Goal: Answer question/provide support

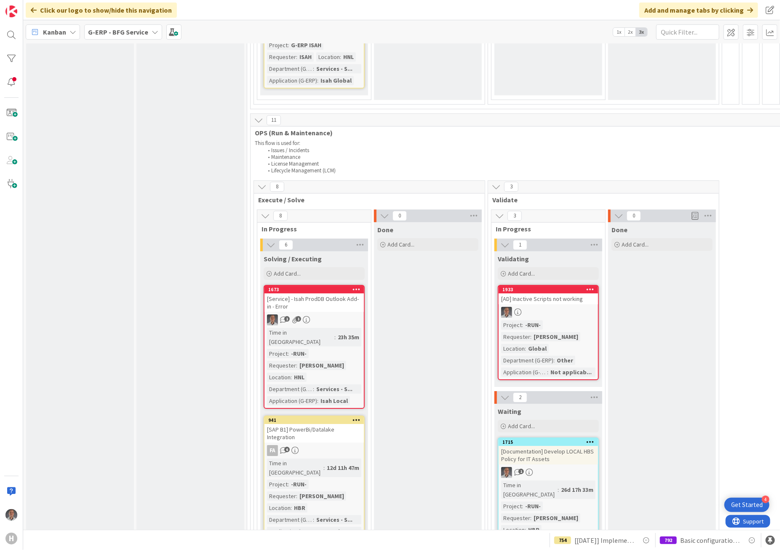
click at [555, 293] on div "[AD] Inactive Scripts not working" at bounding box center [548, 298] width 99 height 11
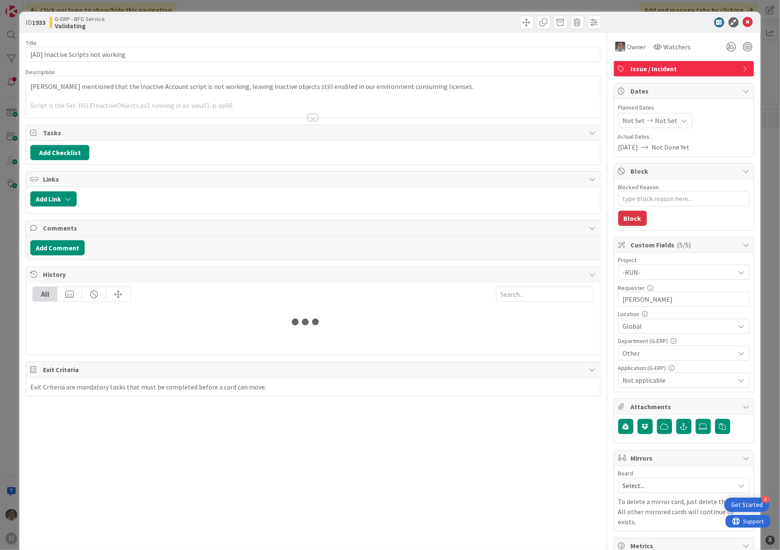
type textarea "x"
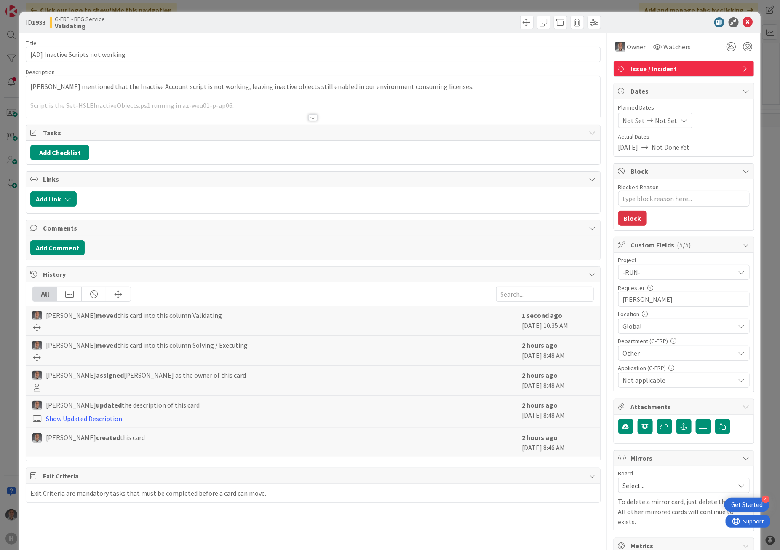
click at [308, 117] on div at bounding box center [312, 117] width 9 height 7
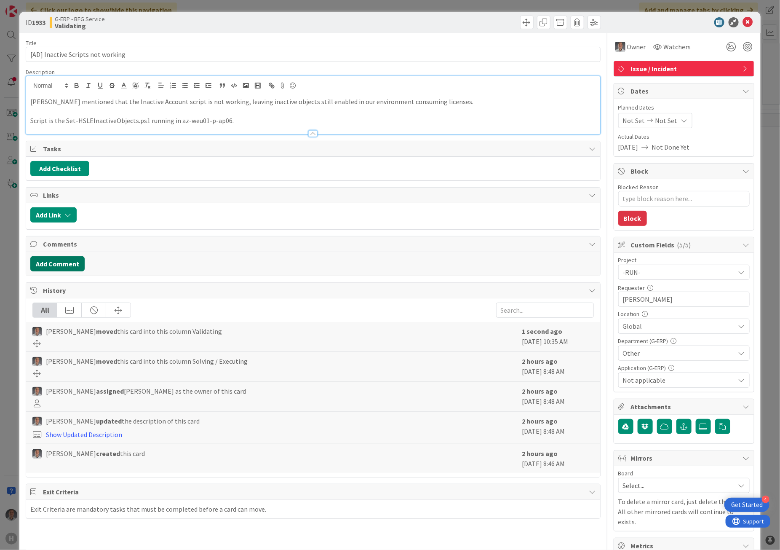
click at [61, 270] on button "Add Comment" at bounding box center [57, 263] width 54 height 15
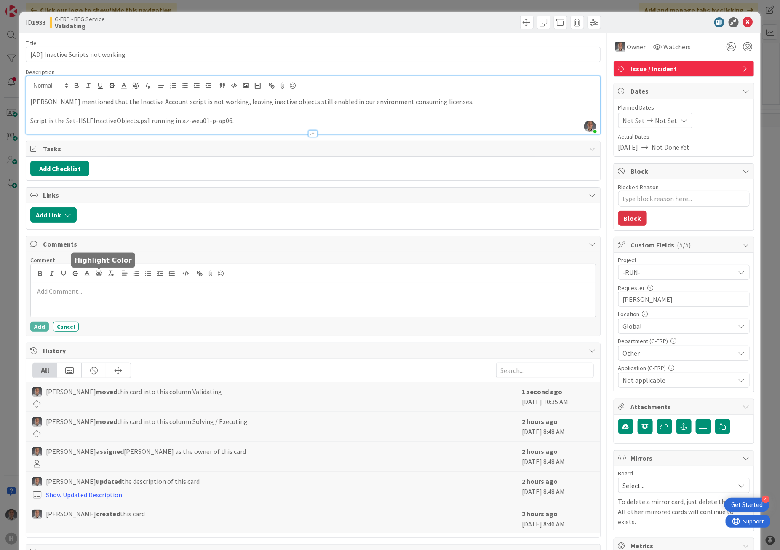
click at [121, 293] on p at bounding box center [313, 292] width 558 height 10
click at [174, 305] on p at bounding box center [313, 301] width 558 height 10
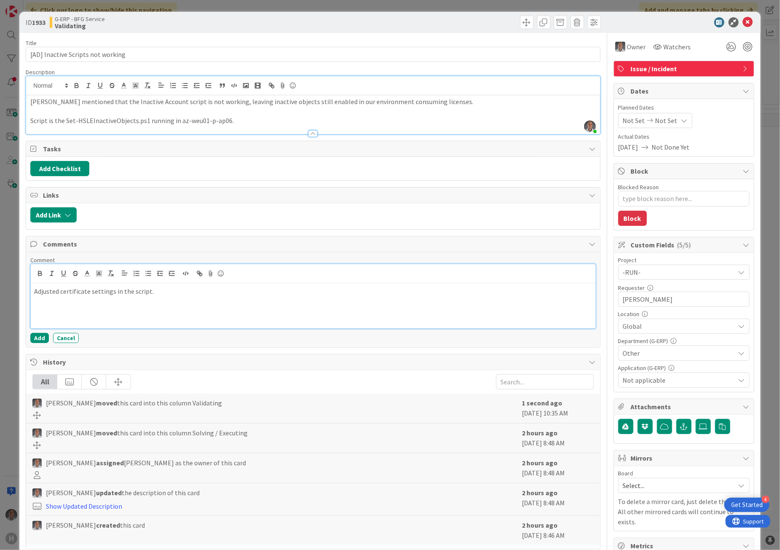
click at [88, 308] on p at bounding box center [313, 311] width 558 height 10
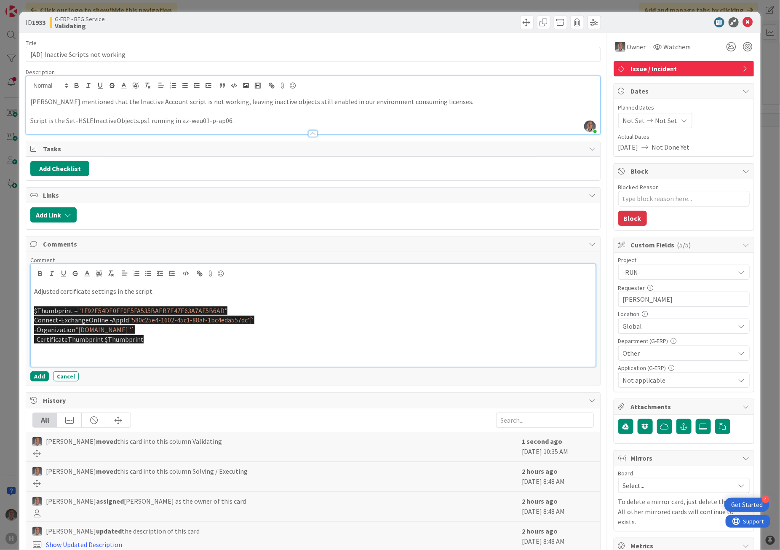
click at [84, 353] on p at bounding box center [313, 349] width 558 height 10
click at [213, 356] on p at bounding box center [313, 359] width 558 height 10
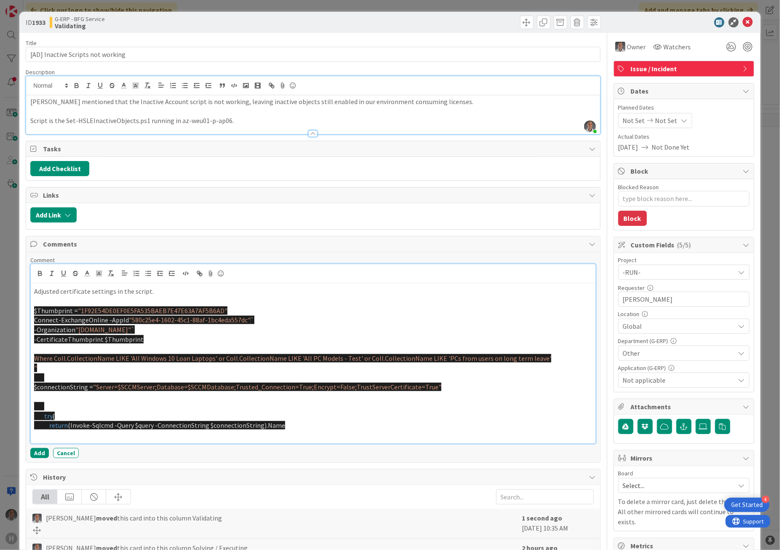
drag, startPoint x: 70, startPoint y: 416, endPoint x: 26, endPoint y: 407, distance: 44.3
click at [26, 407] on div "Comment Adjusted certificate settings in the script. $Thumbprint = "1F92E54DE0E…" at bounding box center [313, 357] width 574 height 210
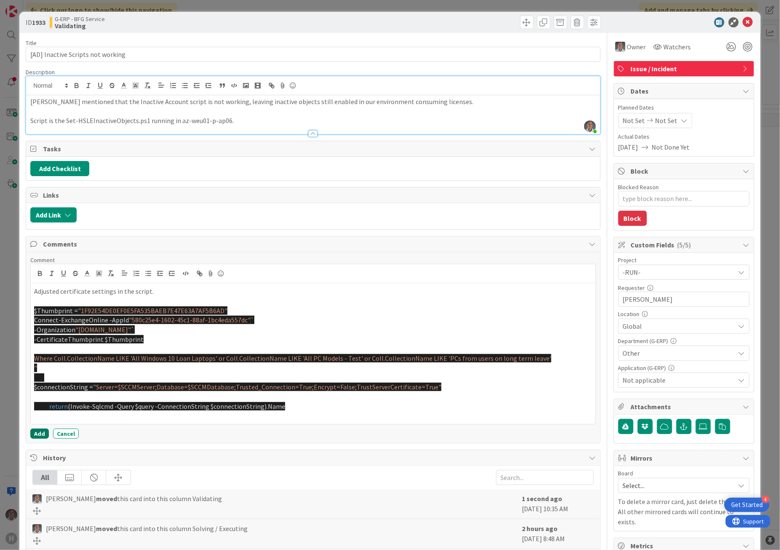
click at [39, 436] on button "Add" at bounding box center [39, 434] width 19 height 10
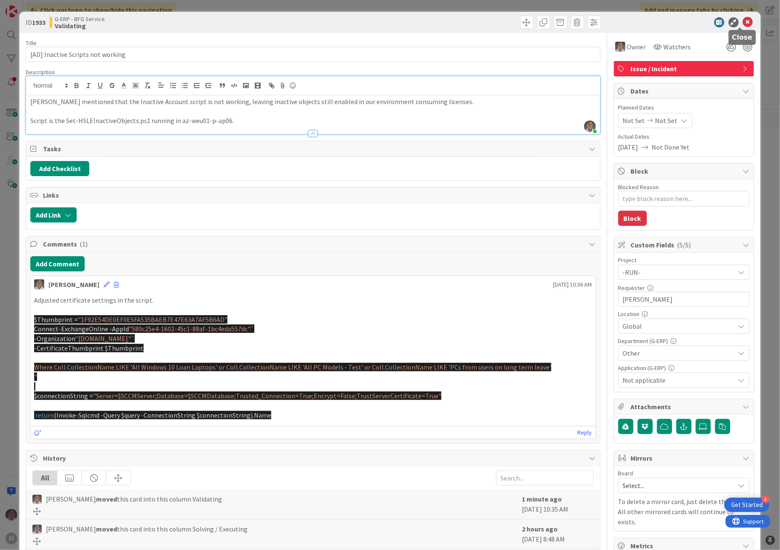
click at [743, 21] on icon at bounding box center [748, 22] width 10 height 10
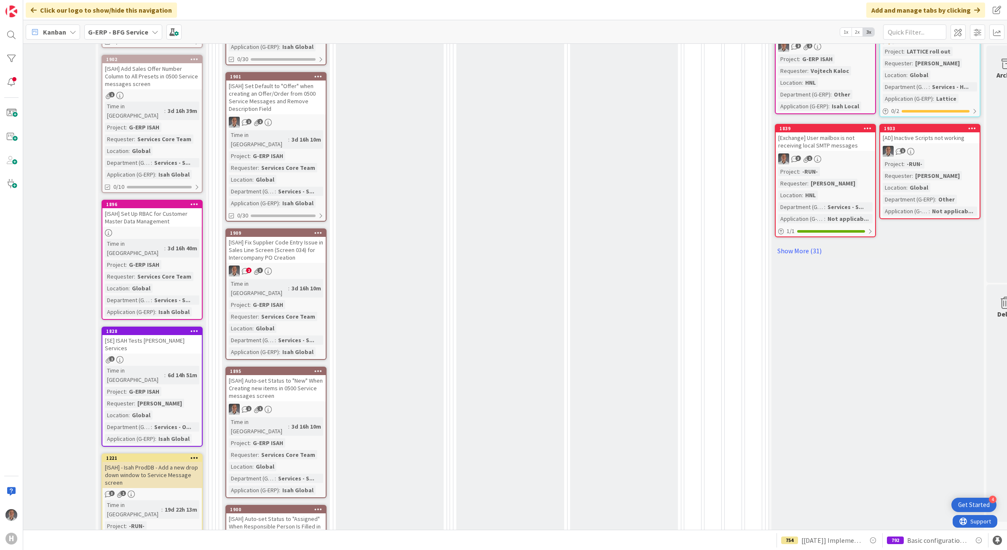
scroll to position [474, 0]
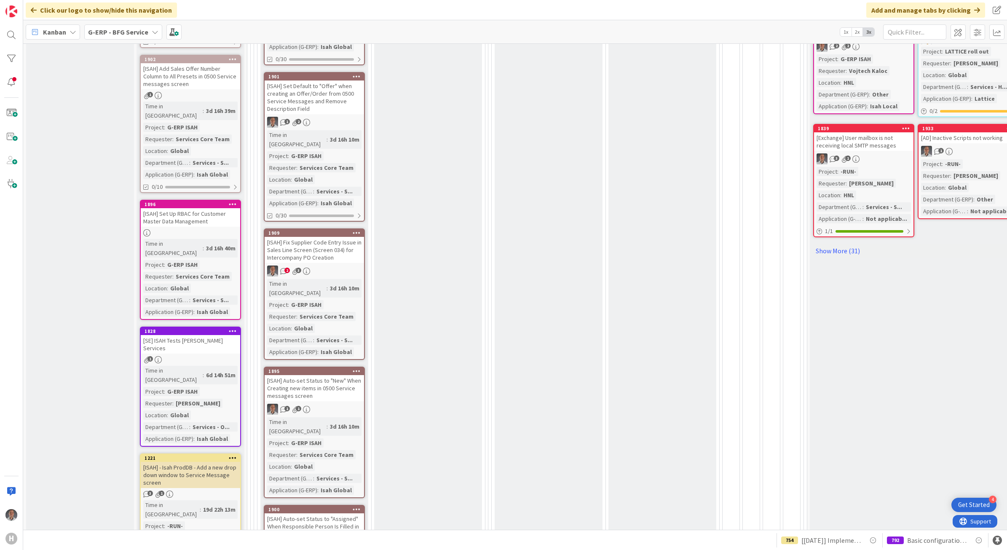
click at [292, 237] on div "[ISAH] Fix Supplier Code Entry Issue in Sales Line Screen (Screen 034) for Inte…" at bounding box center [314, 250] width 99 height 26
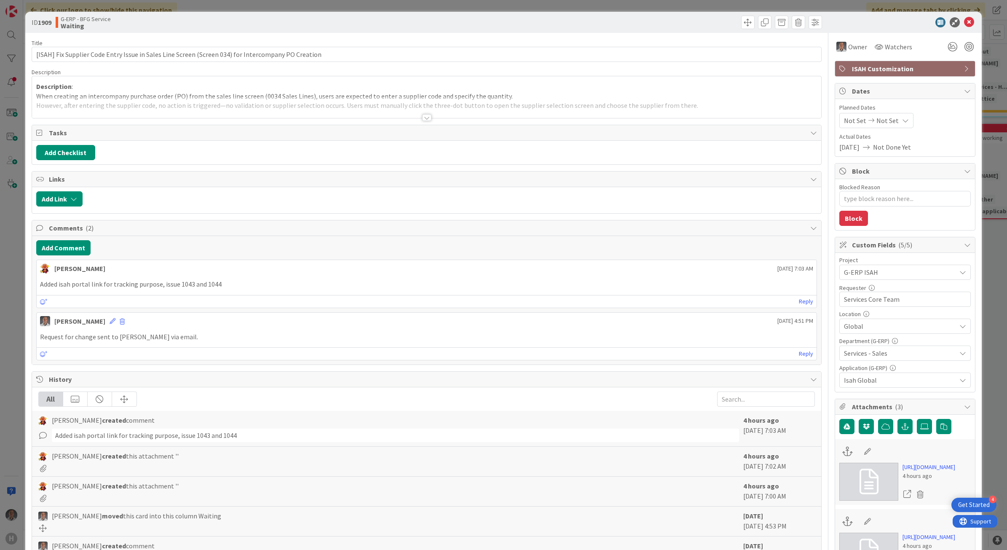
click at [423, 118] on div at bounding box center [426, 117] width 9 height 7
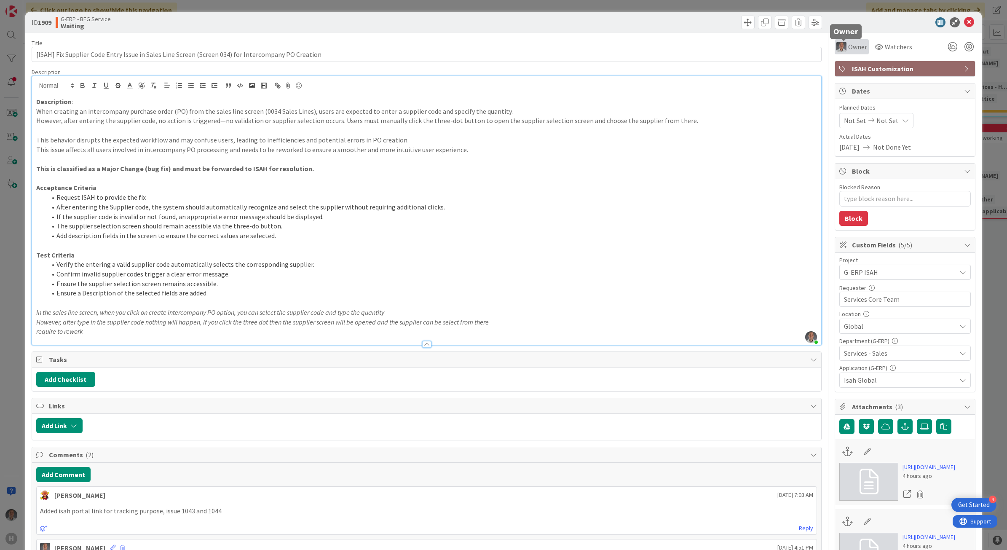
click at [780, 47] on span "Owner" at bounding box center [857, 47] width 19 height 10
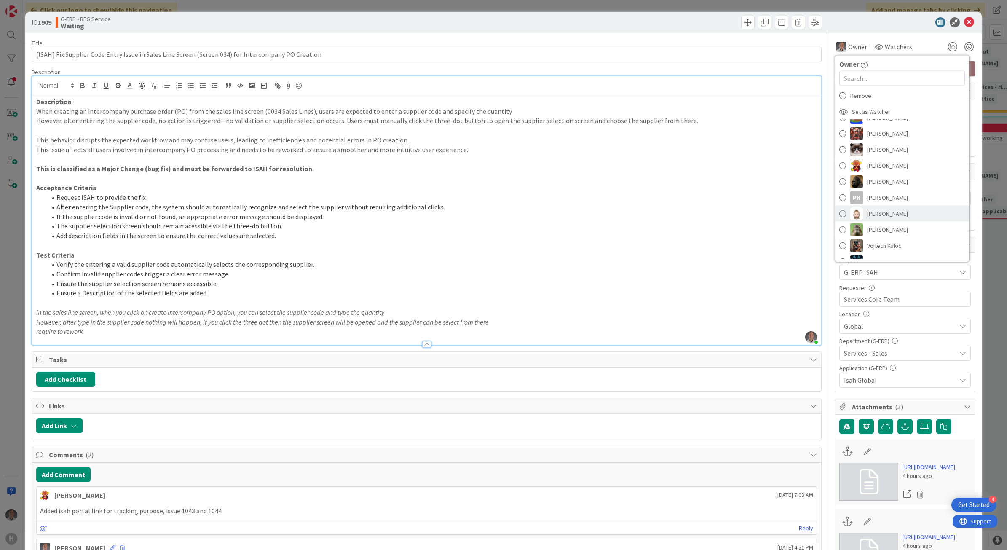
scroll to position [105, 0]
click at [780, 160] on span "[PERSON_NAME]" at bounding box center [887, 160] width 41 height 13
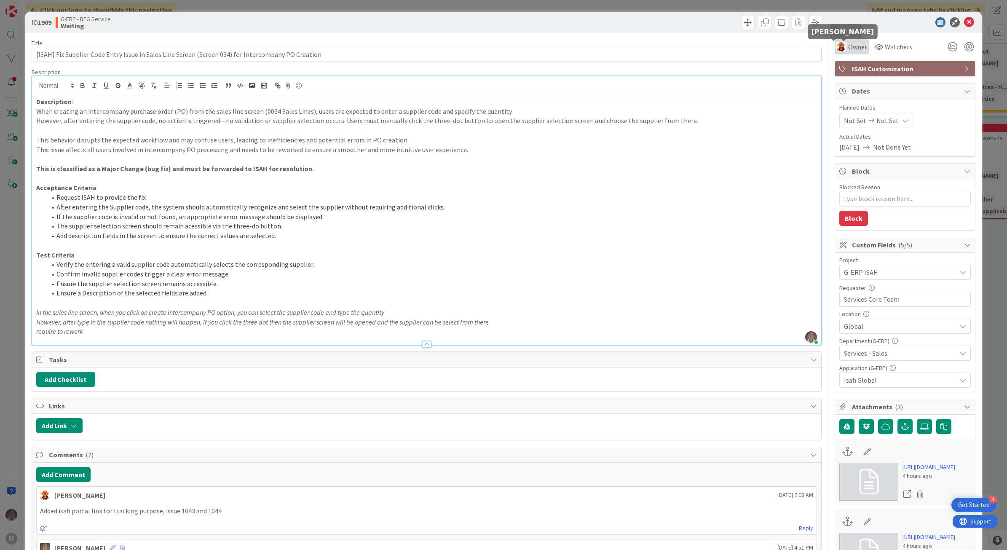
click at [780, 43] on img at bounding box center [841, 47] width 10 height 10
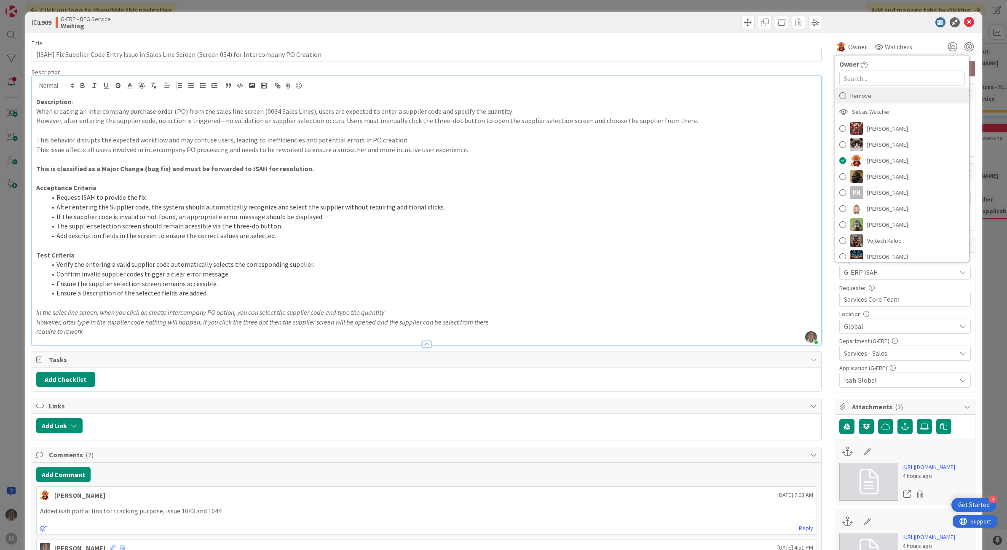
click at [780, 96] on span "Remove" at bounding box center [860, 95] width 21 height 13
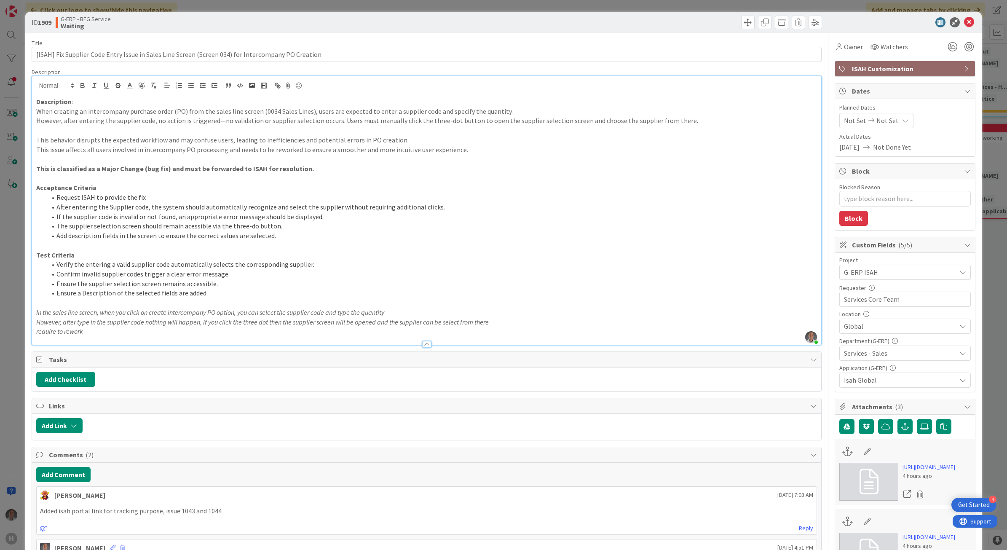
click at [780, 96] on div "Dates" at bounding box center [905, 91] width 140 height 16
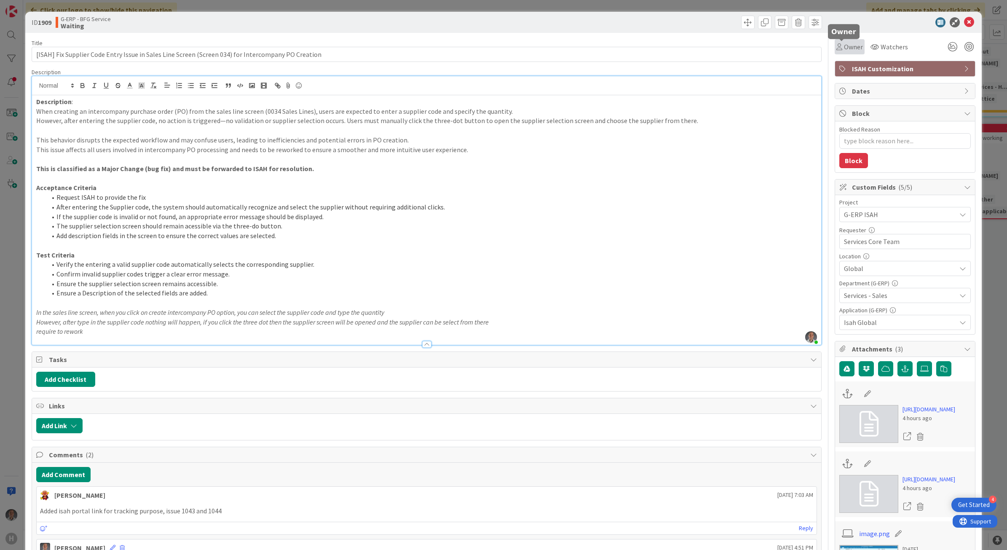
click at [780, 45] on span "Owner" at bounding box center [853, 47] width 19 height 10
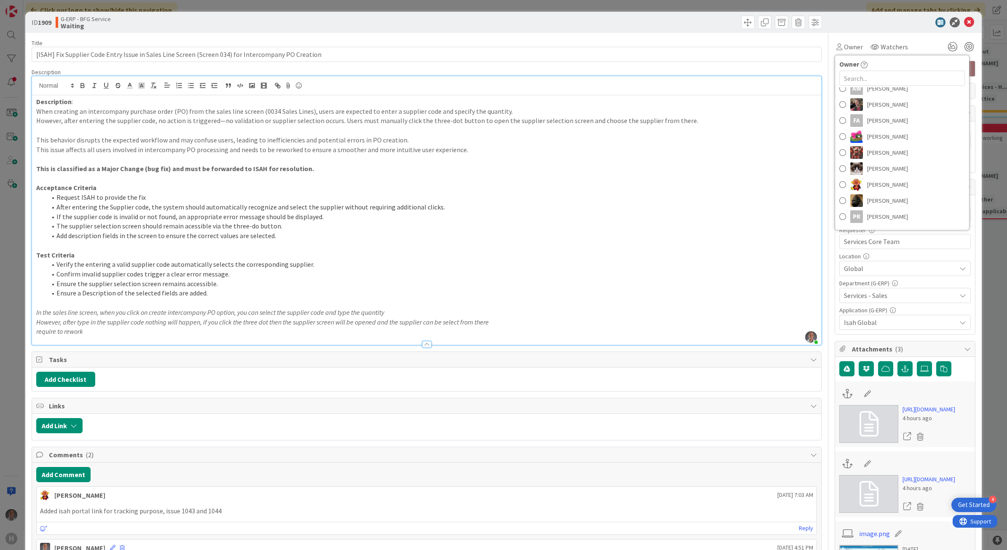
scroll to position [0, 0]
click at [780, 110] on span "[PERSON_NAME]" at bounding box center [887, 108] width 41 height 13
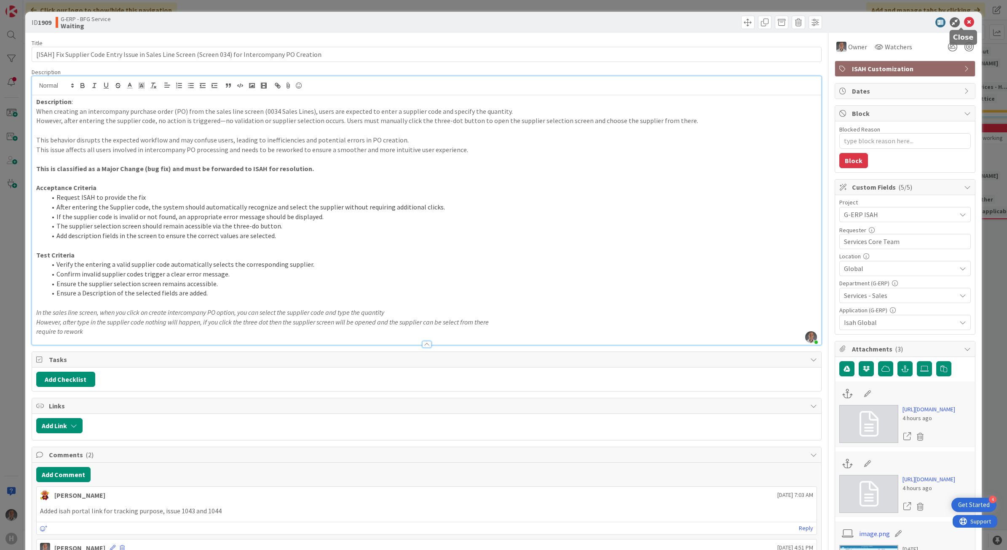
click at [780, 21] on icon at bounding box center [969, 22] width 10 height 10
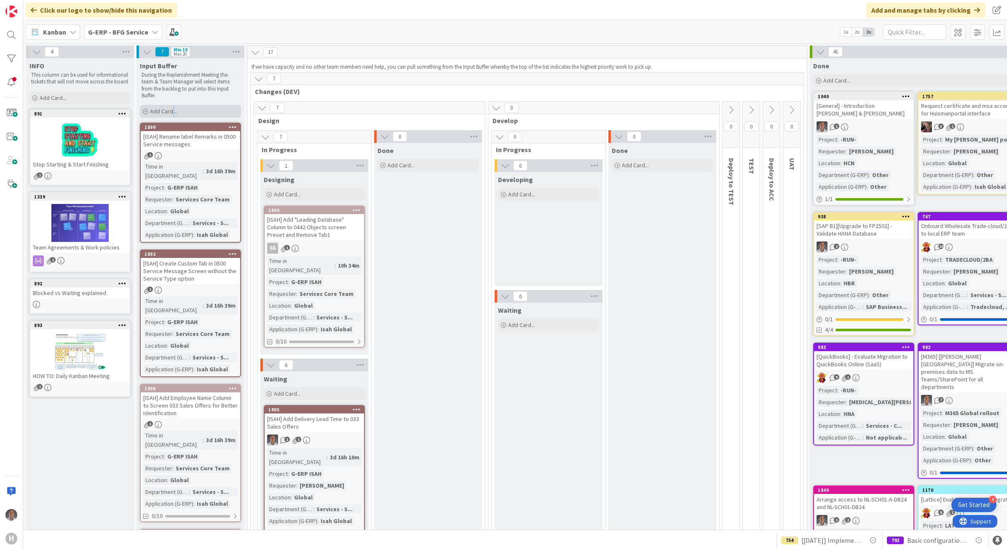
click at [173, 111] on span "Add Card..." at bounding box center [163, 111] width 27 height 8
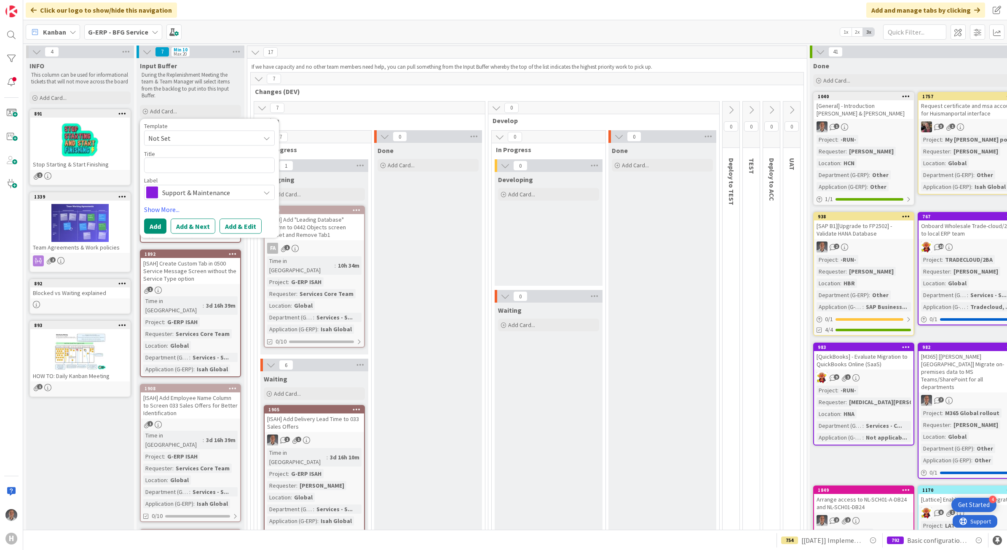
click at [195, 197] on span "Support & Maintenance" at bounding box center [209, 192] width 94 height 12
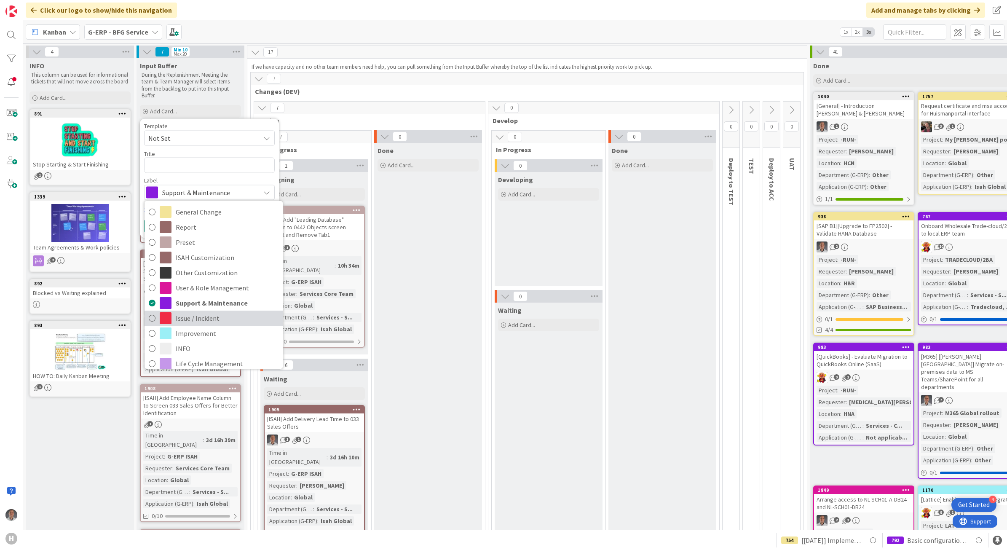
click at [187, 319] on span "Issue / Incident" at bounding box center [227, 318] width 103 height 13
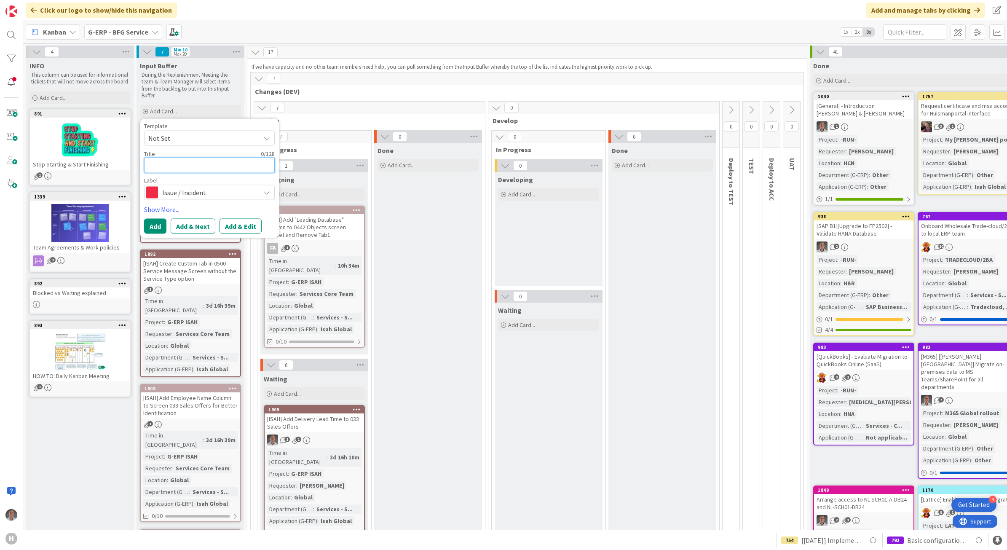
click at [182, 160] on textarea at bounding box center [209, 166] width 131 height 16
type textarea "x"
type textarea "["
type textarea "x"
type textarea "[S"
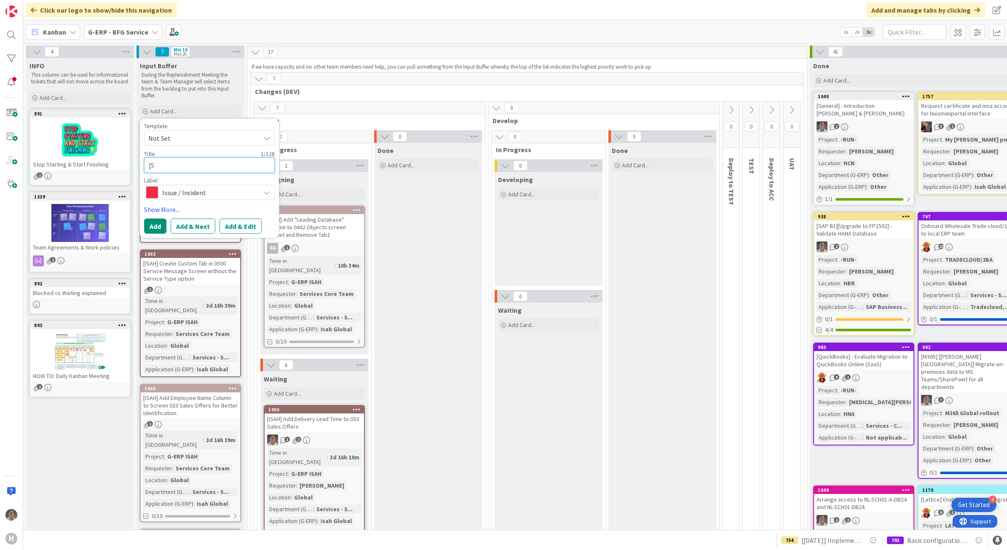
type textarea "x"
type textarea "[[GEOGRAPHIC_DATA]"
type textarea "x"
type textarea "[SAP"
type textarea "x"
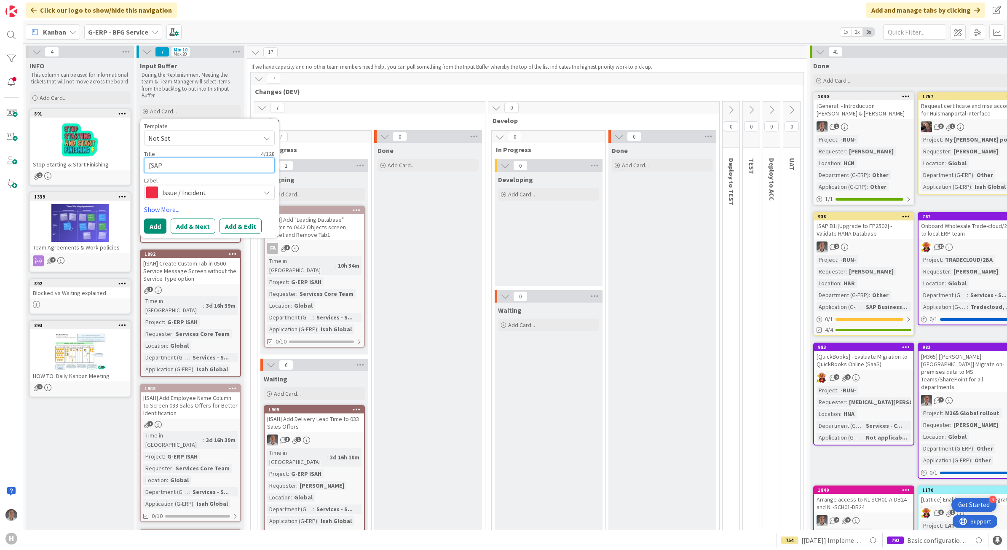
type textarea "[SAP"
type textarea "x"
type textarea "[SAP B"
type textarea "x"
type textarea "[SAP B1"
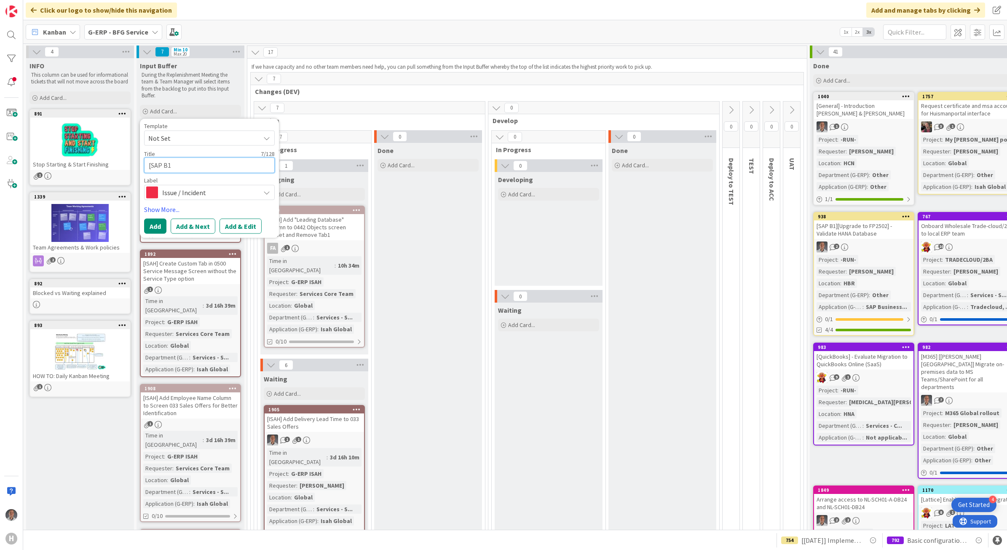
type textarea "x"
type textarea "[SAP B1]"
type textarea "x"
type textarea "[SAP B1]"
type textarea "x"
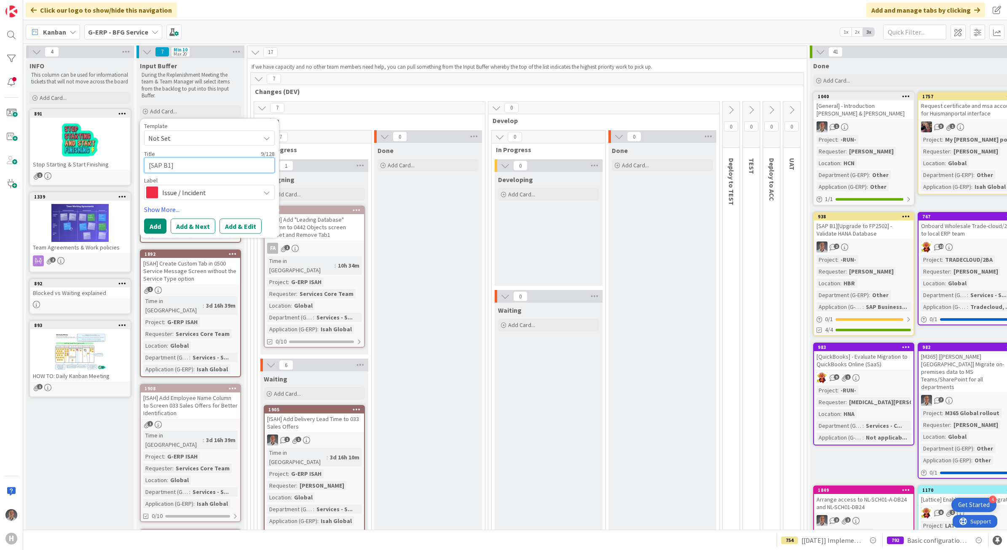
type textarea "[SAP B1] E"
type textarea "x"
type textarea "[SAP B1] Ex"
type textarea "x"
type textarea "[SAP B1] Exh"
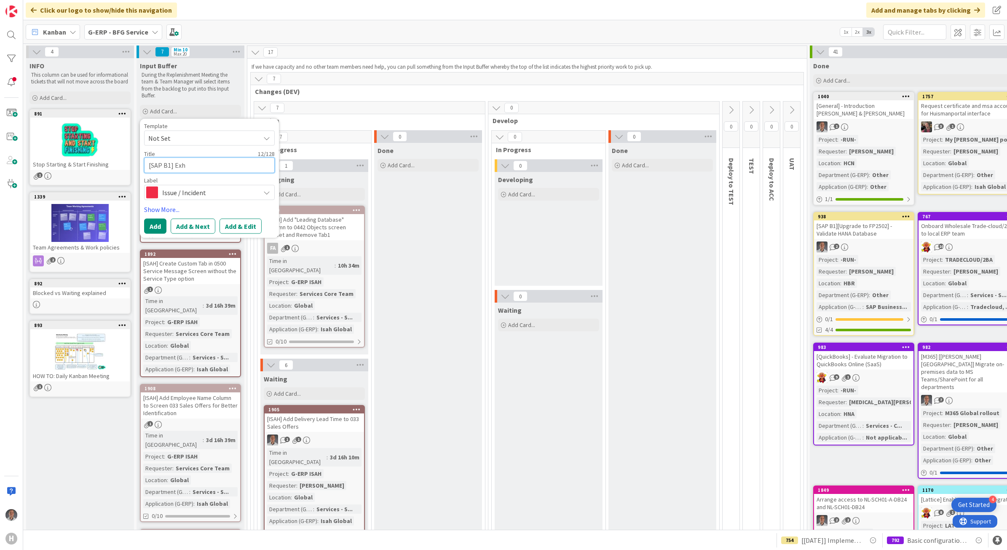
type textarea "x"
type textarea "[SAP B1] Exhc"
type textarea "x"
type textarea "[SAP B1] Exhcna"
type textarea "x"
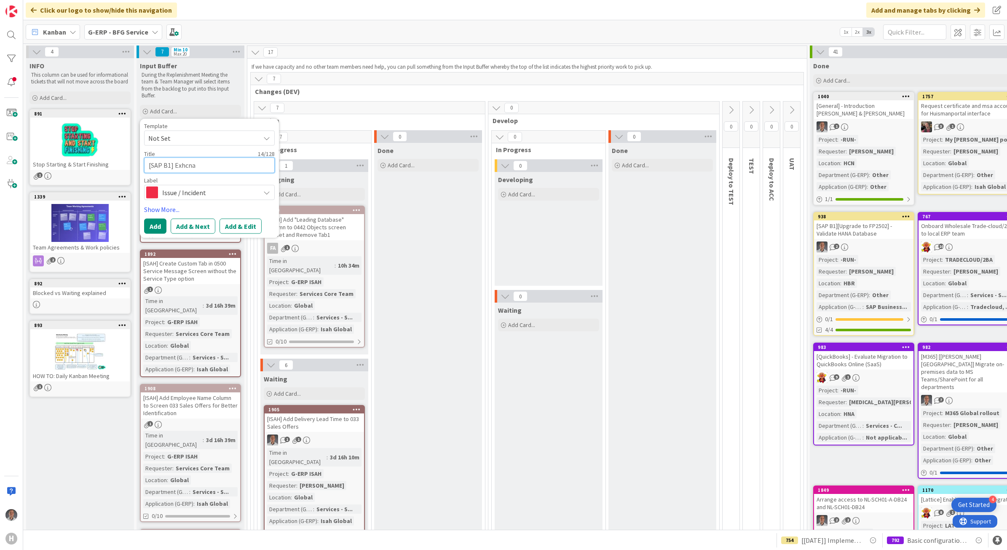
type textarea "[SAP B1] Exhcnag"
type textarea "x"
type textarea "[SAP B1] Exhcnage"
type textarea "x"
type textarea "[SAP B1] Exhcnage"
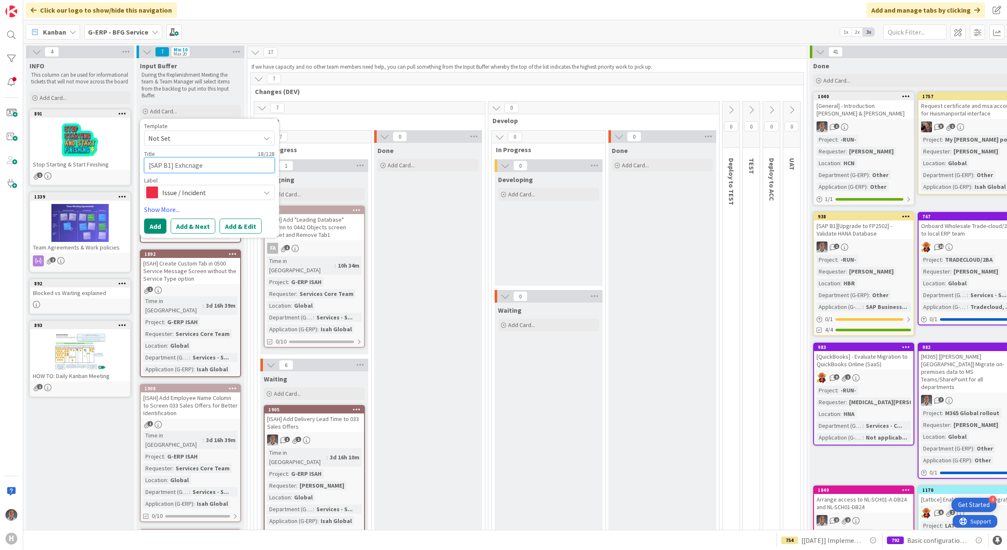
type textarea "x"
type textarea "[SAP B1] Exhcnage R"
type textarea "x"
type textarea "[SAP B1] Exhcnage Ra"
type textarea "x"
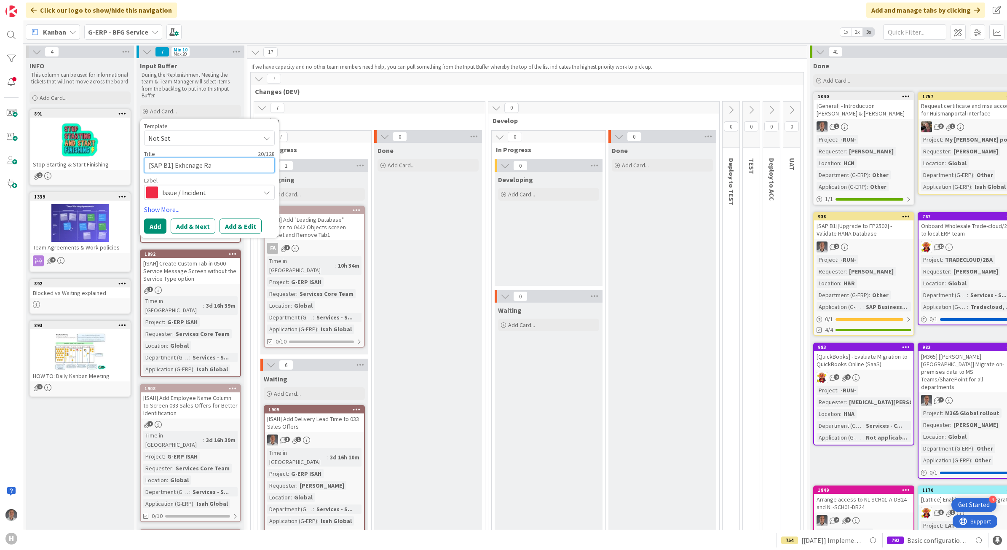
type textarea "[SAP B1] Exhcnage Rat"
type textarea "x"
type textarea "[SAP B1] Exhcnage Rate"
type textarea "x"
type textarea "[SAP B1] Exhcnage Rat"
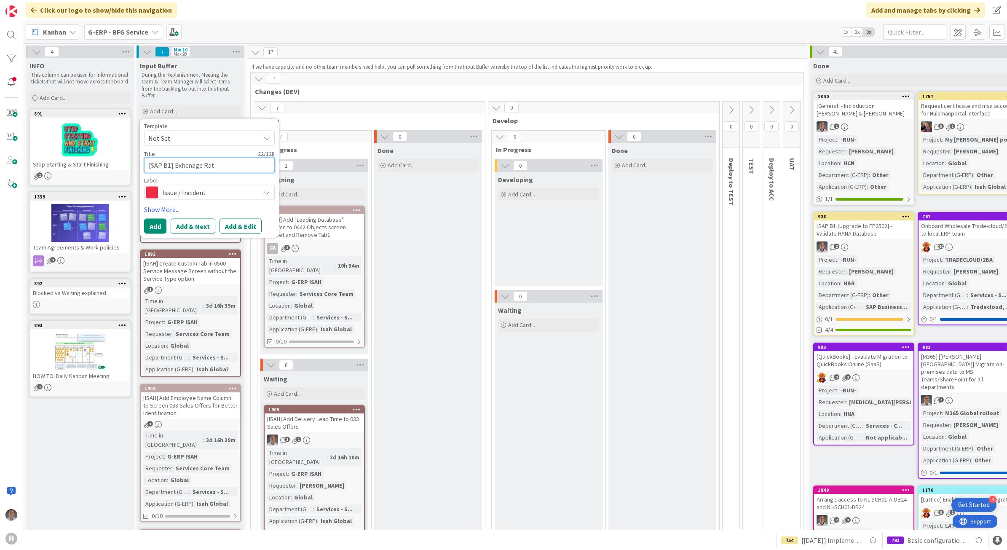
type textarea "x"
type textarea "[SAP B1] Exhcnage Ra"
type textarea "x"
type textarea "[SAP B1] Exhcnage R"
type textarea "x"
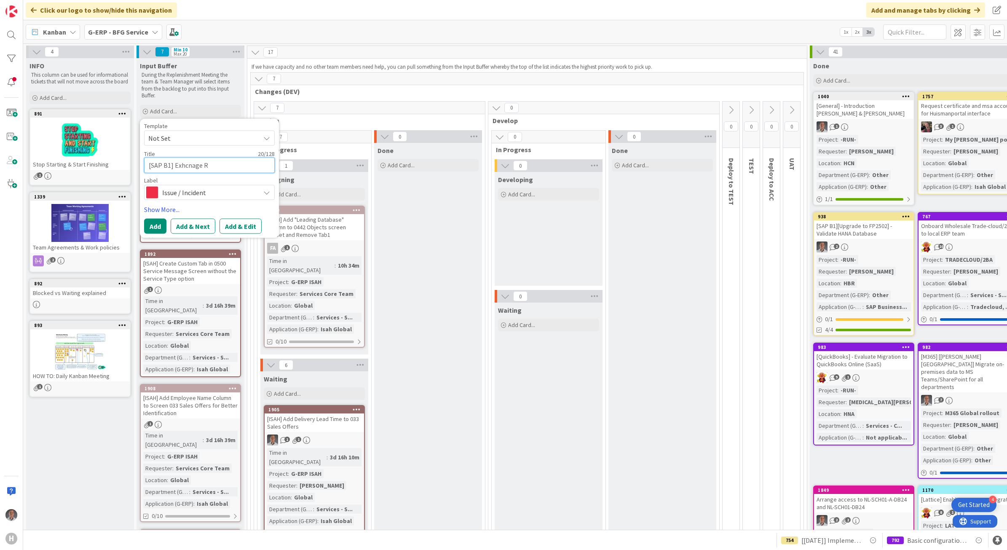
type textarea "[SAP B1] Exhcnage"
type textarea "x"
type textarea "[SAP B1] Exhcnage"
type textarea "x"
type textarea "[SAP B1] Exhcnag"
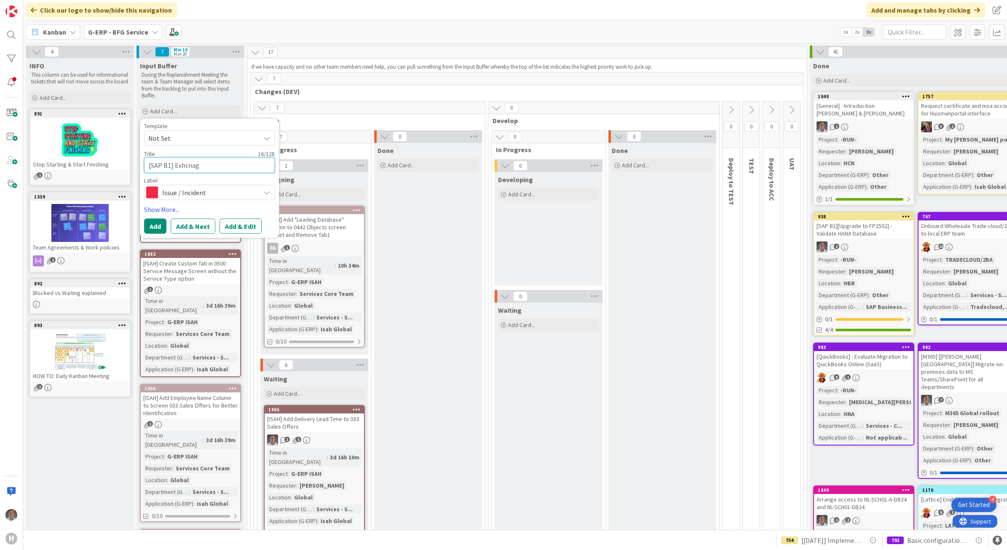
type textarea "x"
type textarea "[SAP B1] Exhcna"
type textarea "x"
type textarea "[SAP B1] Exhcn"
type textarea "x"
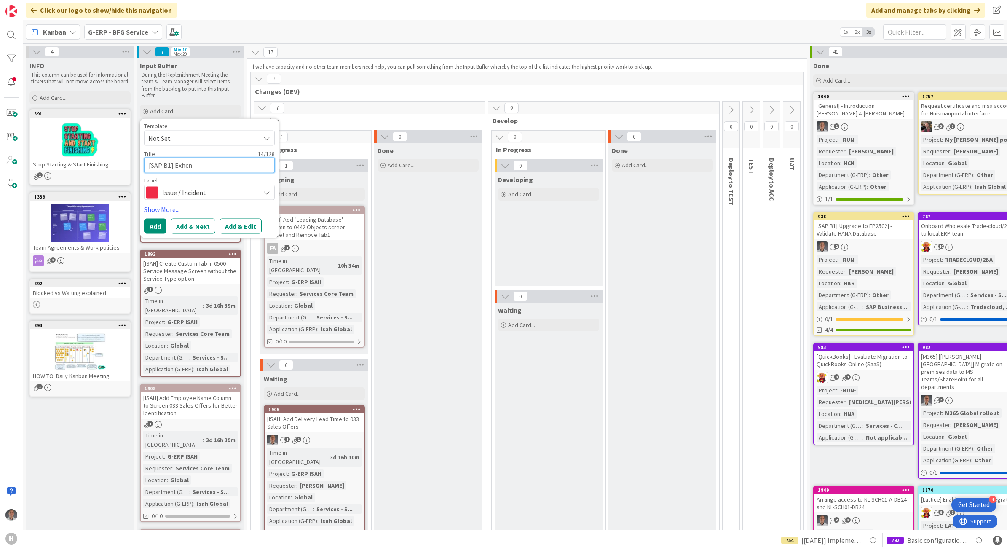
type textarea "[SAP B1] Exhc"
type textarea "x"
type textarea "[SAP B1] Exh"
type textarea "x"
type textarea "[SAP B1] Ex"
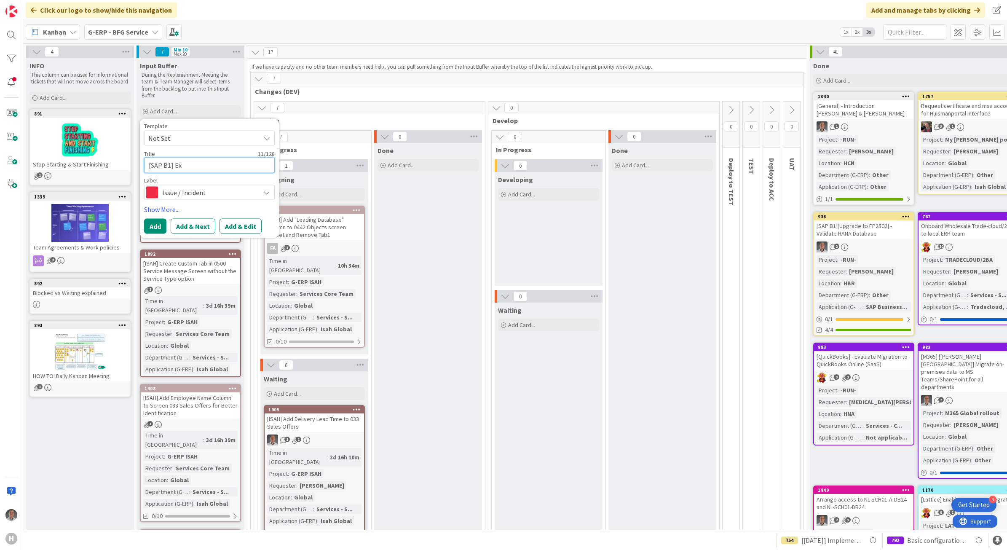
type textarea "x"
type textarea "[SAP B1] Exc"
type textarea "x"
type textarea "[SAP B1] Exch"
type textarea "x"
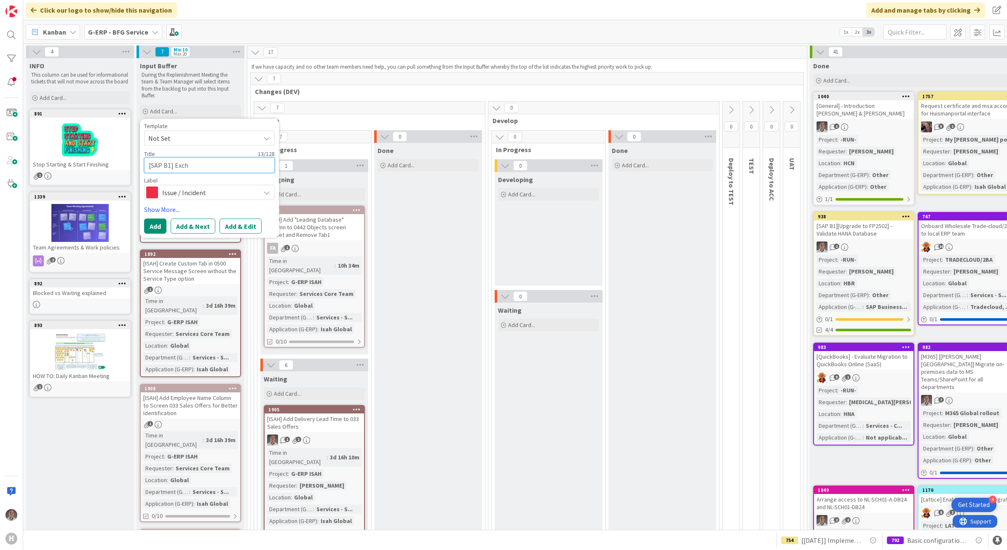
type textarea "[SAP B1] Excha"
type textarea "x"
type textarea "[SAP B1] Exchan"
type textarea "x"
type textarea "[SAP B1] Exchang"
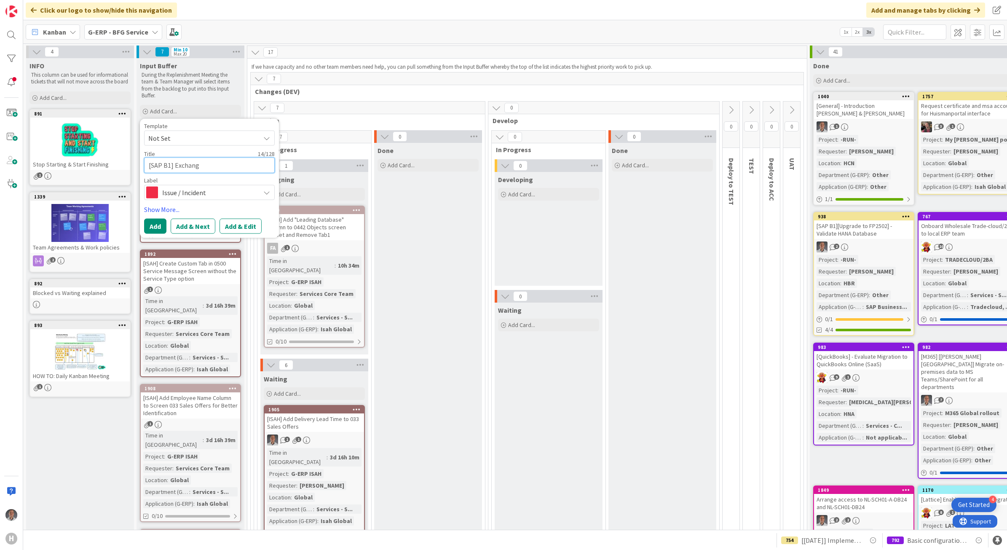
type textarea "x"
type textarea "[SAP B1] Exchange"
type textarea "x"
type textarea "[SAP B1] Exchange"
type textarea "x"
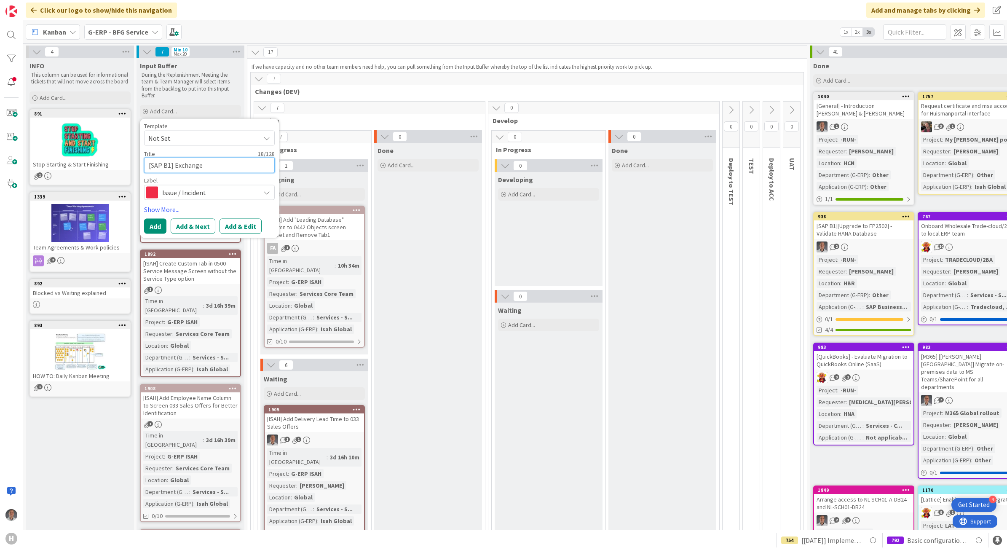
type textarea "[SAP B1] Exchange R"
type textarea "x"
type textarea "[SAP B1] Exchange Ra"
type textarea "x"
type textarea "[SAP B1] Exchange Rate"
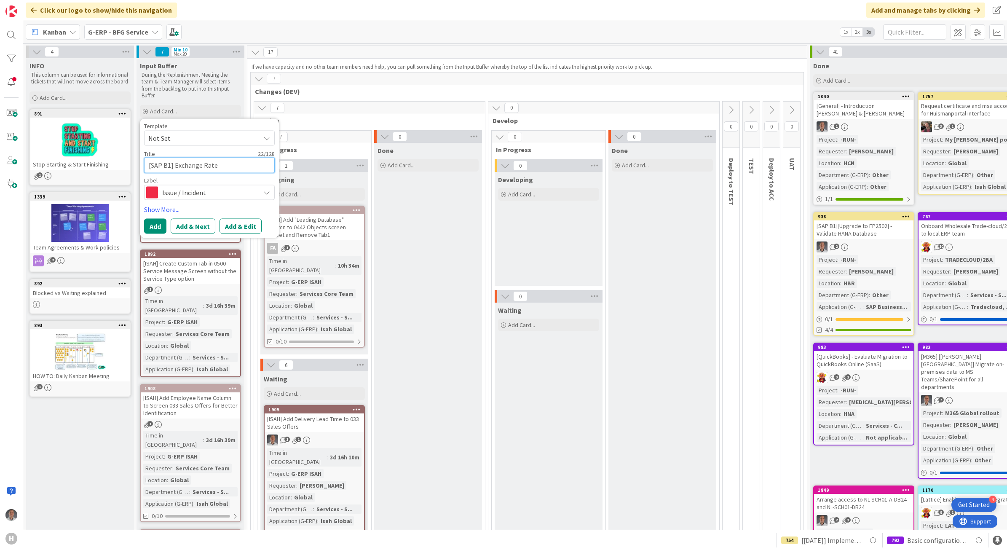
type textarea "x"
type textarea "[SAP B1] Exchange Rates"
type textarea "x"
type textarea "[SAP B1] Exchange Rates"
type textarea "x"
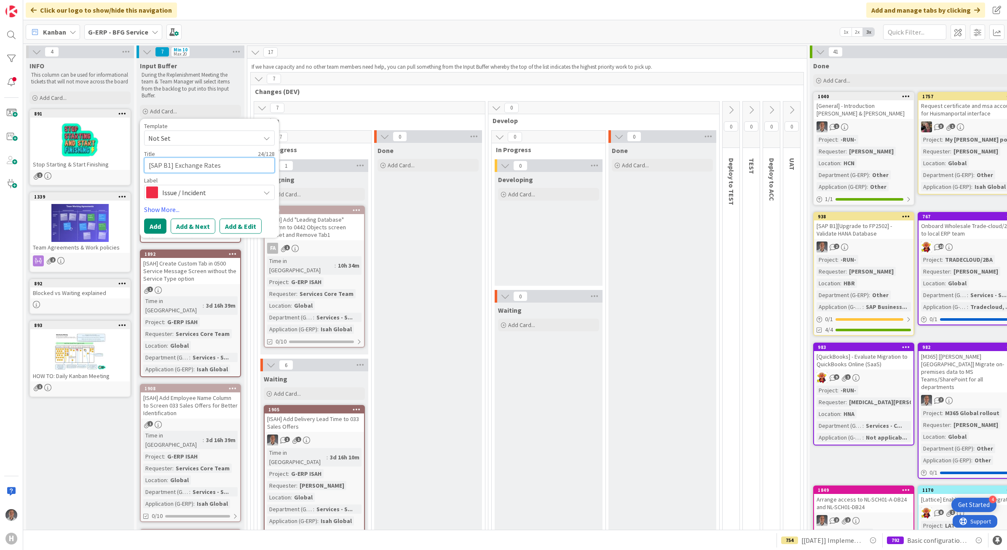
type textarea "[SAP B1] Exchange Rates n"
type textarea "x"
type textarea "[SAP B1] Exchange Rates no"
type textarea "x"
type textarea "[SAP B1] Exchange Rates not"
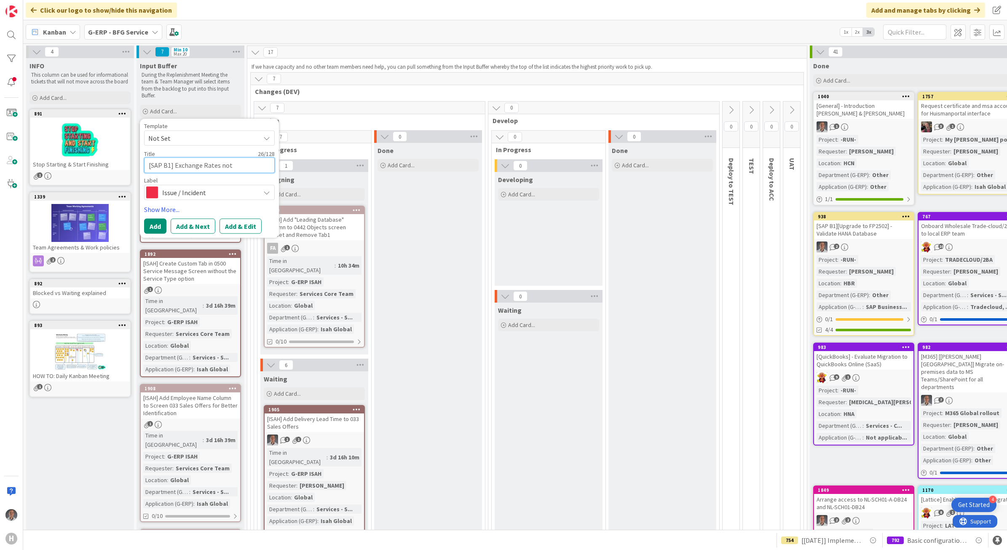
type textarea "x"
type textarea "[SAP B1] Exchange Rates not"
type textarea "x"
type textarea "[SAP B1] Exchange Rates not up"
type textarea "x"
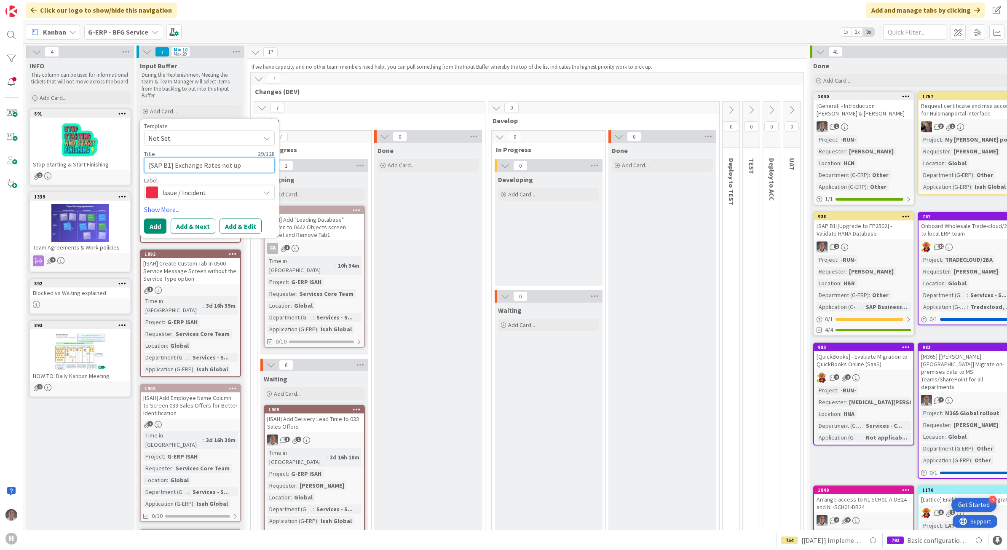
type textarea "[SAP B1] Exchange Rates not upd"
type textarea "x"
type textarea "[SAP B1] Exchange Rates not upda"
type textarea "x"
type textarea "[SAP B1] Exchange Rates not updat"
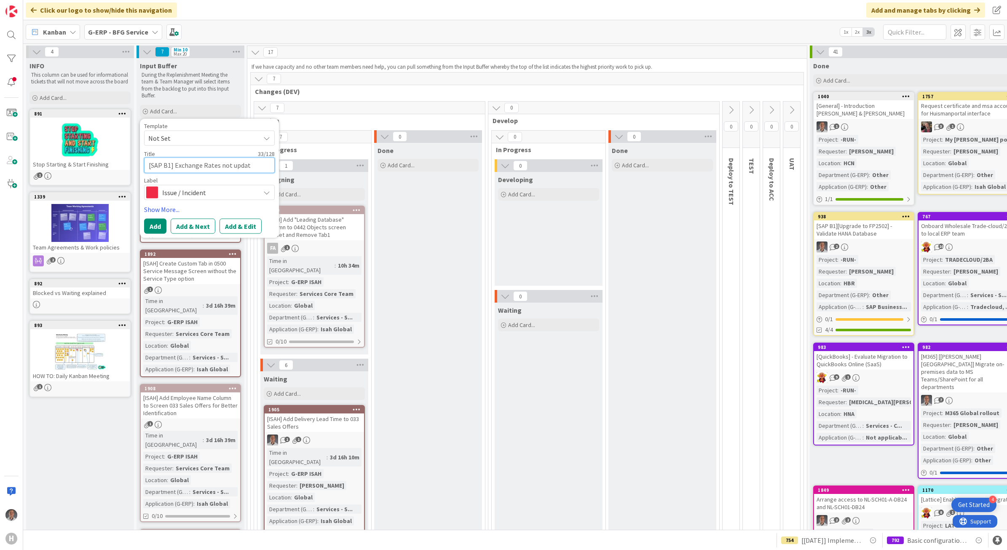
type textarea "x"
type textarea "[SAP B1] Exchange Rates not updati"
type textarea "x"
type textarea "[SAP B1] Exchange Rates not updating"
type textarea "x"
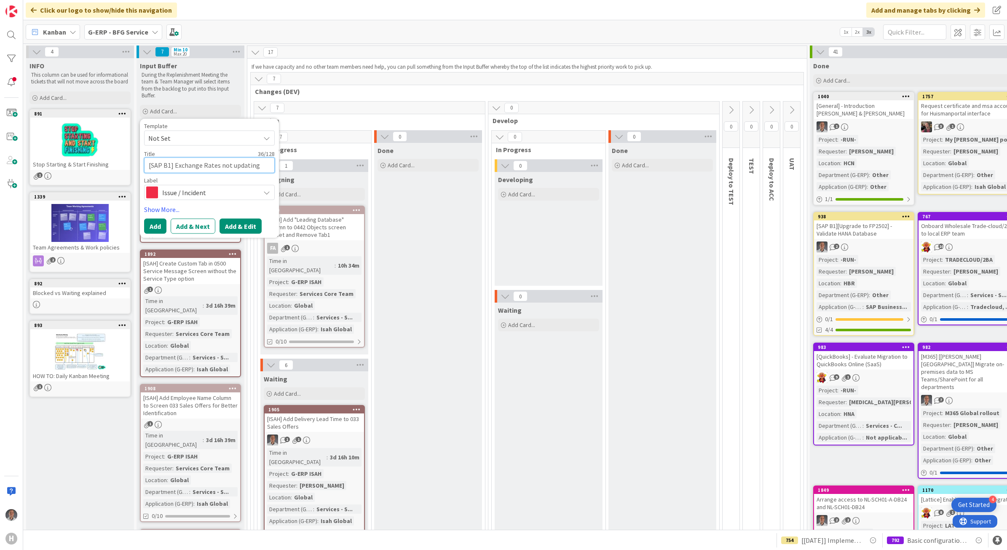
type textarea "[SAP B1] Exchange Rates not updating"
click at [239, 230] on button "Add & Edit" at bounding box center [241, 225] width 42 height 15
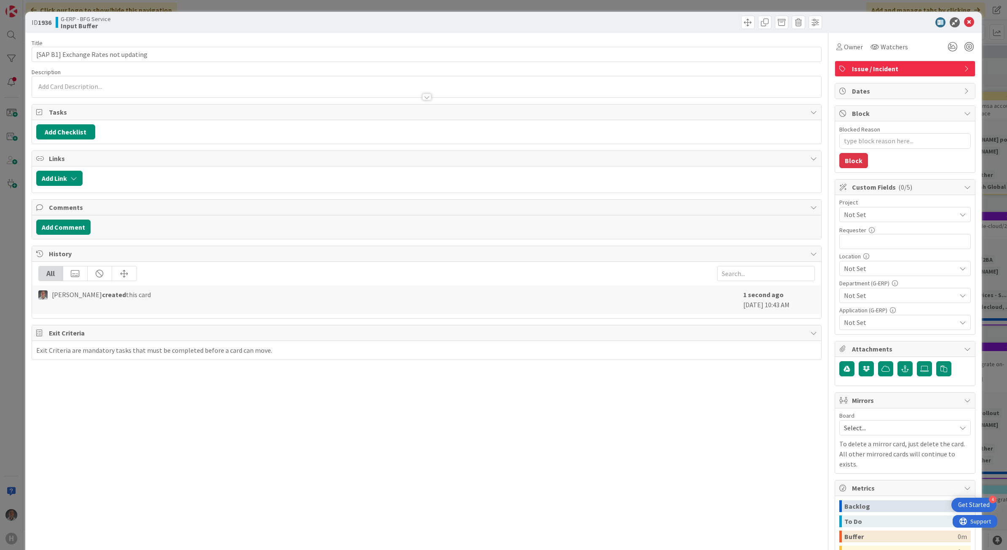
type textarea "x"
click at [300, 91] on div at bounding box center [427, 92] width 790 height 9
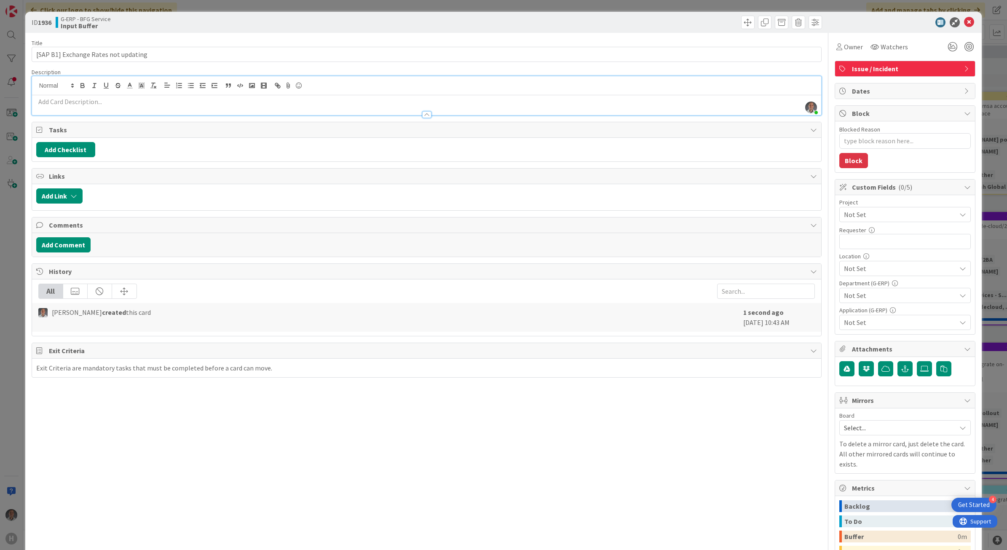
click at [99, 105] on p at bounding box center [426, 102] width 781 height 10
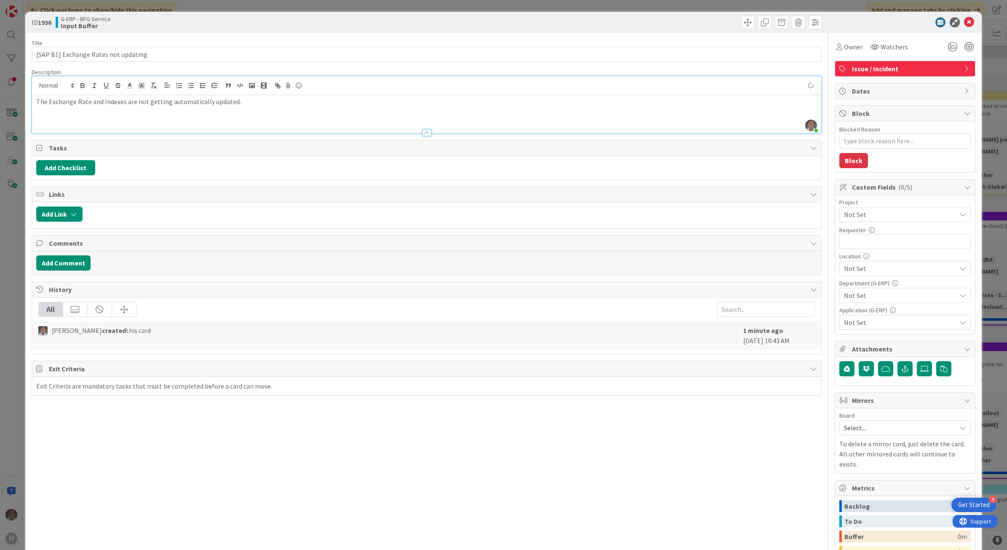
click at [780, 209] on div "Not Set" at bounding box center [904, 214] width 131 height 15
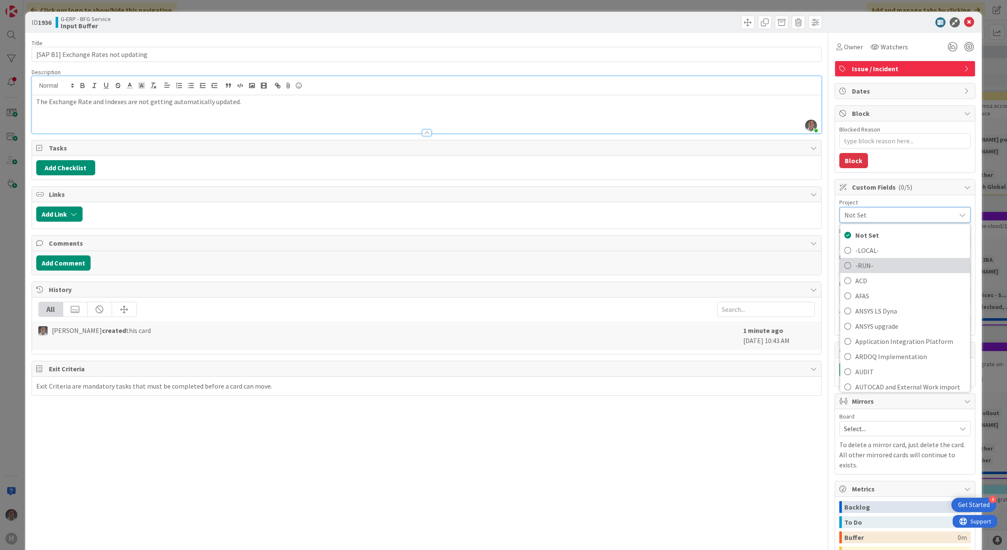
click at [780, 265] on span "-RUN-" at bounding box center [910, 265] width 110 height 13
type textarea "x"
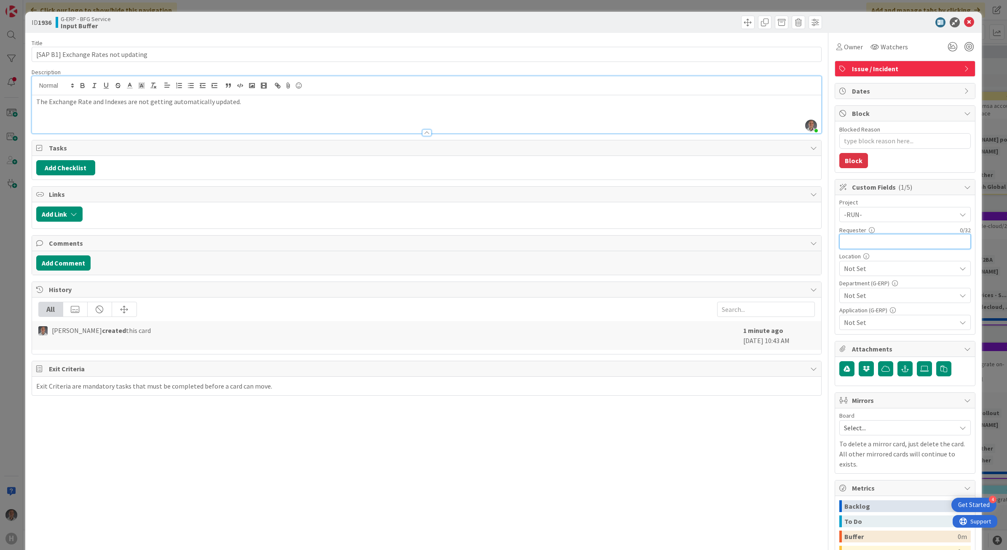
click at [780, 245] on input "text" at bounding box center [904, 241] width 131 height 15
type input "[PERSON_NAME]"
type textarea "x"
type input "[PERSON_NAME]"
type textarea "x"
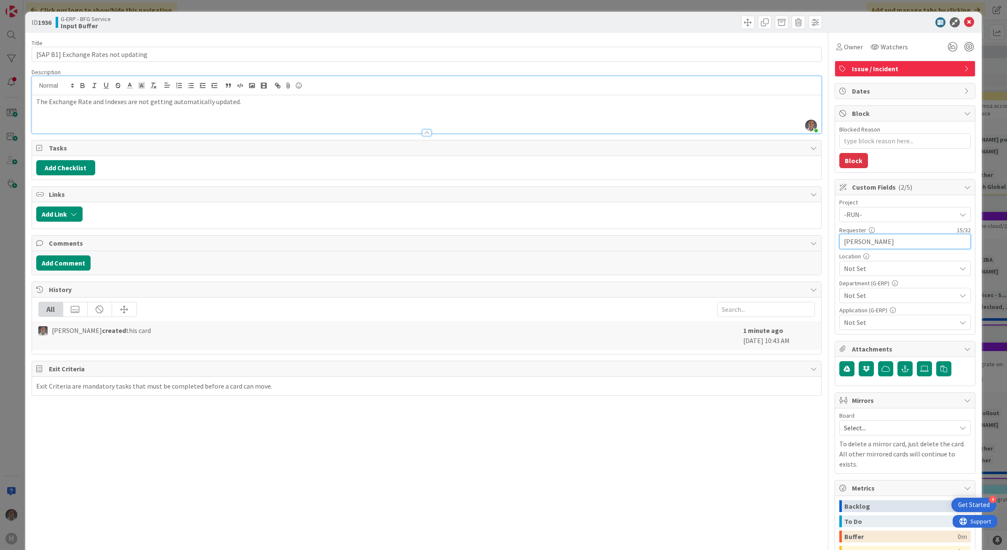
type input "[PERSON_NAME]"
type textarea "x"
type input "[PERSON_NAME]"
click at [780, 266] on span "Not Set" at bounding box center [900, 268] width 112 height 10
click at [780, 376] on link "HBR" at bounding box center [903, 378] width 134 height 15
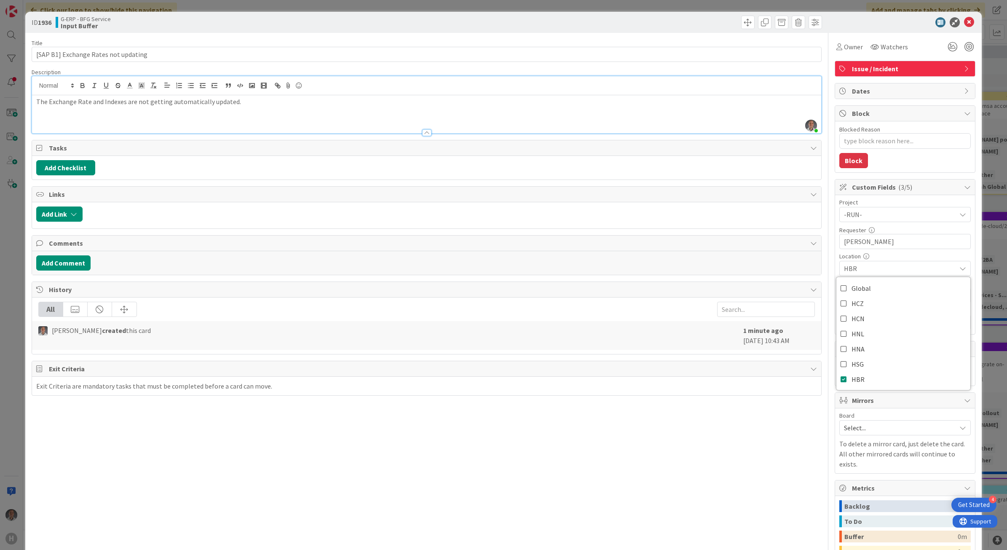
click at [772, 429] on div "Title 36 / 128 [SAP B1] Exchange Rates not updating Description [PERSON_NAME] j…" at bounding box center [427, 336] width 790 height 607
click at [780, 297] on span "Not Set" at bounding box center [900, 295] width 112 height 10
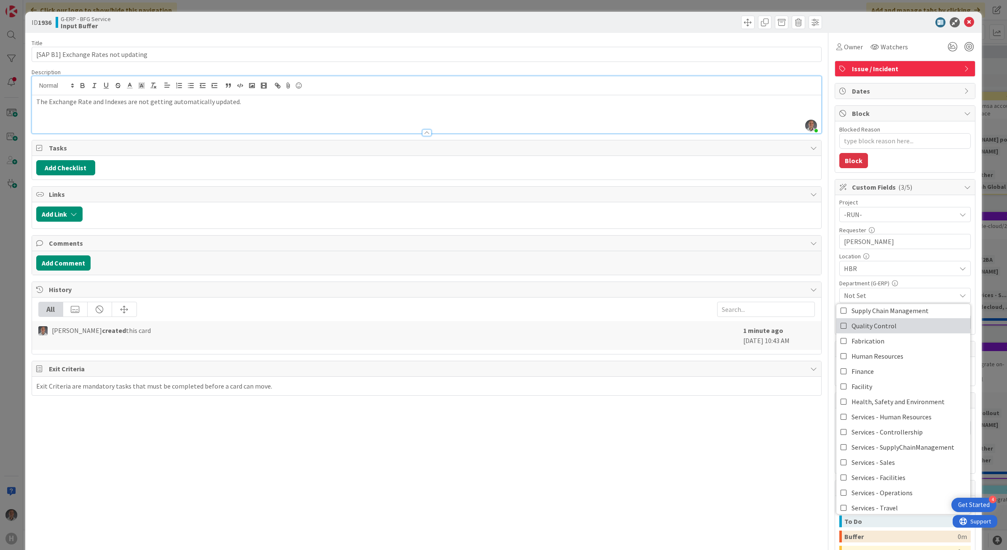
scroll to position [53, 0]
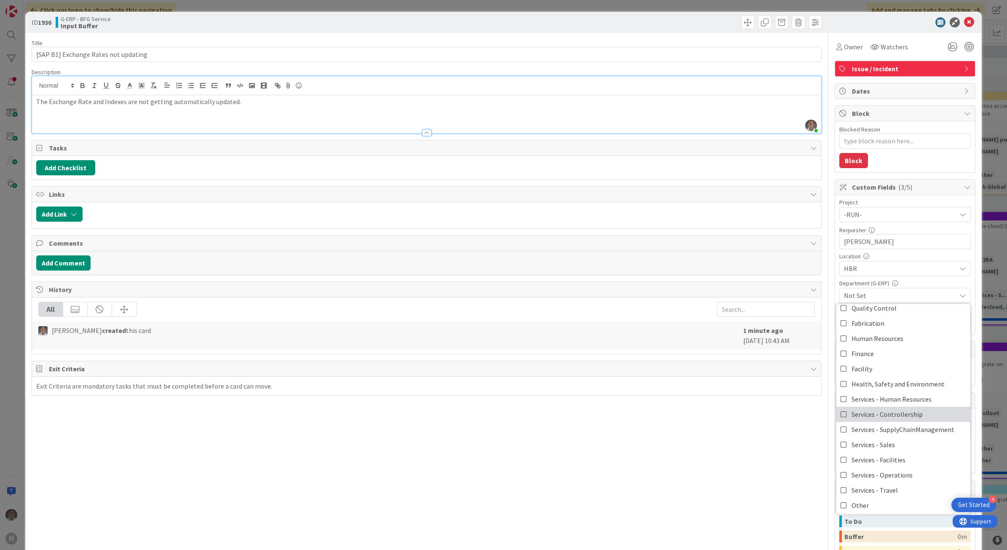
click at [780, 418] on span "Services - Controllership" at bounding box center [887, 413] width 71 height 13
click at [765, 477] on div "Title 36 / 128 [SAP B1] Exchange Rates not updating Description [PERSON_NAME] j…" at bounding box center [427, 336] width 790 height 607
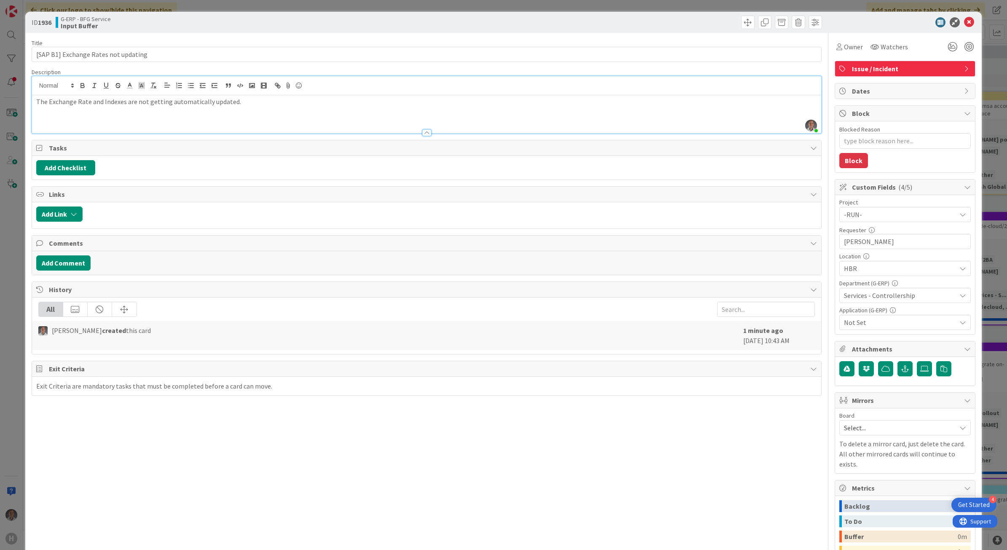
click at [780, 324] on span "Not Set" at bounding box center [900, 322] width 112 height 10
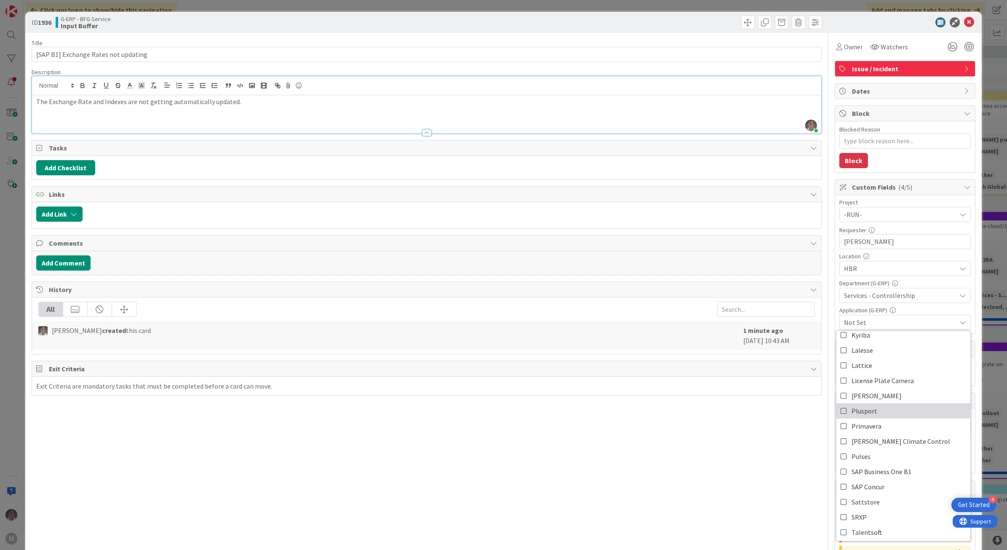
scroll to position [263, 0]
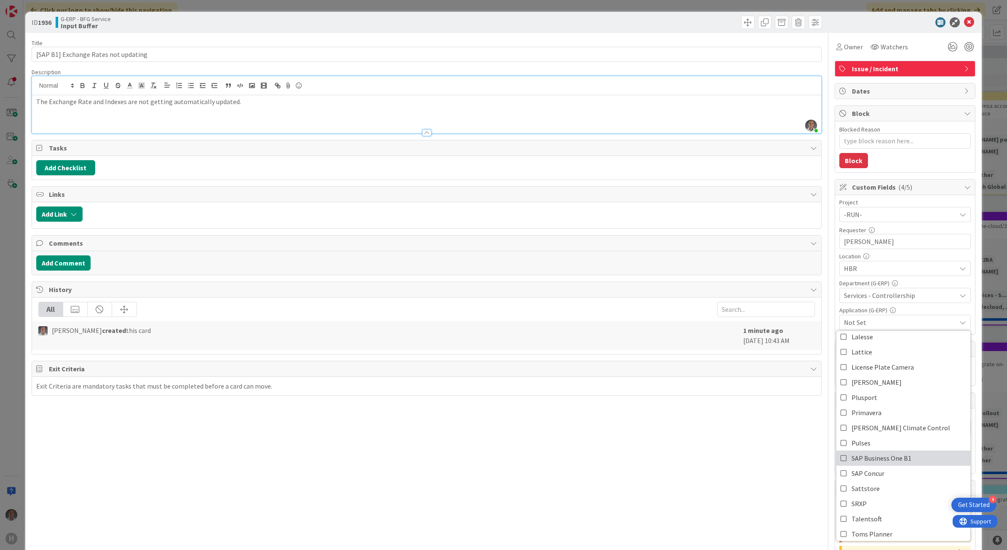
click at [780, 460] on span "SAP Business One B1" at bounding box center [882, 457] width 60 height 13
click at [774, 483] on div "Title 36 / 128 [SAP B1] Exchange Rates not updating Description [PERSON_NAME] j…" at bounding box center [427, 336] width 790 height 607
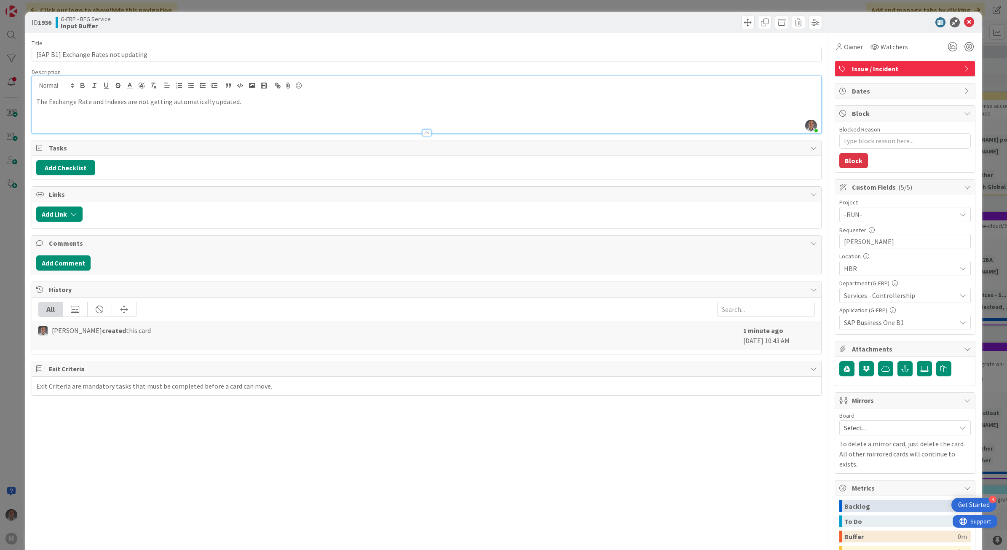
click at [242, 114] on div "The Exchange Rate and Indexes are not getting automatically updated." at bounding box center [427, 114] width 790 height 38
click at [780, 48] on span "Owner" at bounding box center [853, 47] width 19 height 10
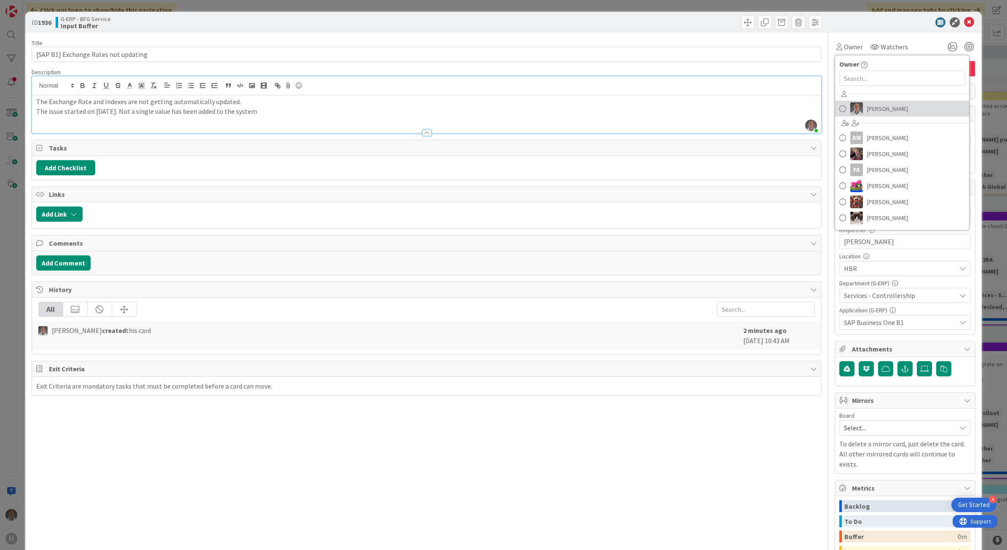
click at [780, 113] on span "[PERSON_NAME]" at bounding box center [887, 108] width 41 height 13
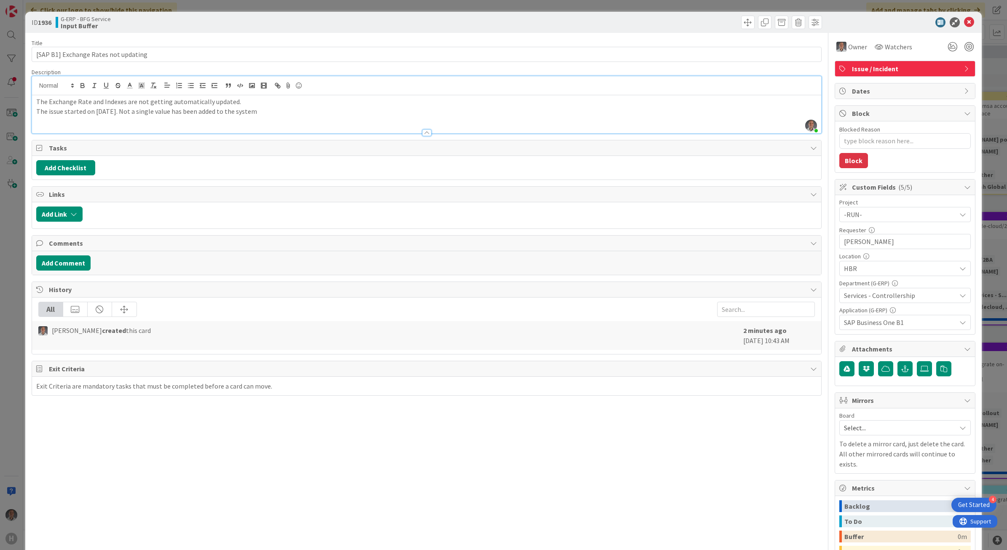
click at [780, 24] on icon at bounding box center [969, 22] width 10 height 10
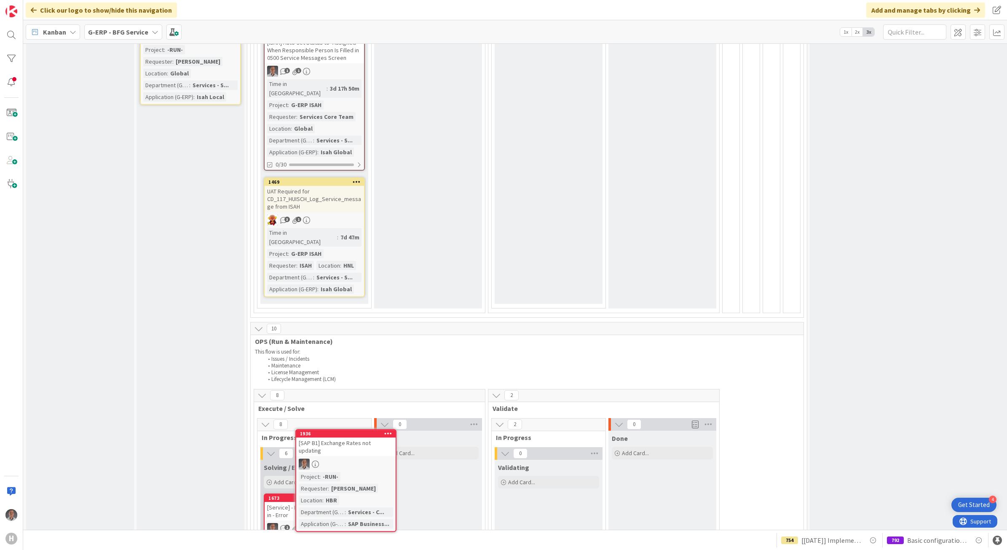
scroll to position [988, 0]
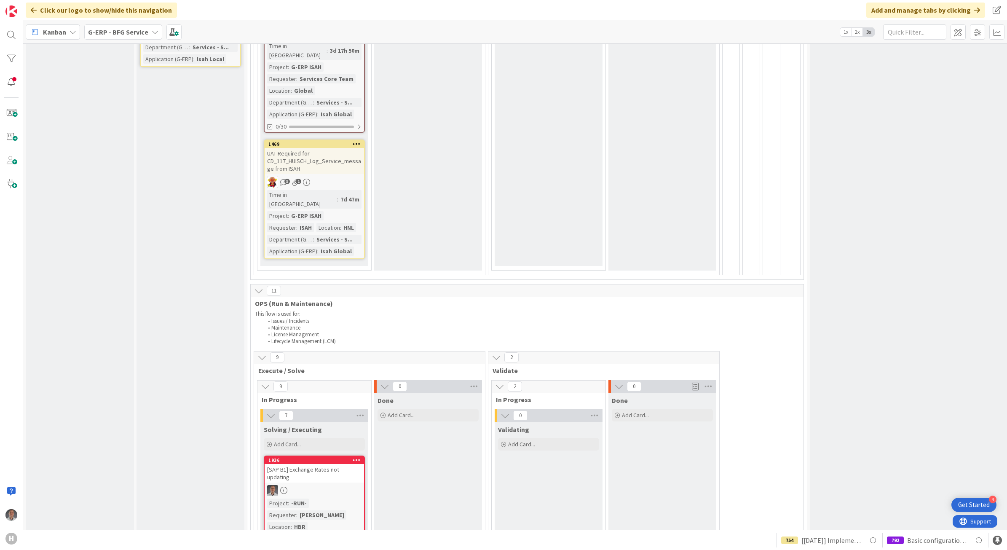
click at [323, 485] on div at bounding box center [314, 490] width 99 height 11
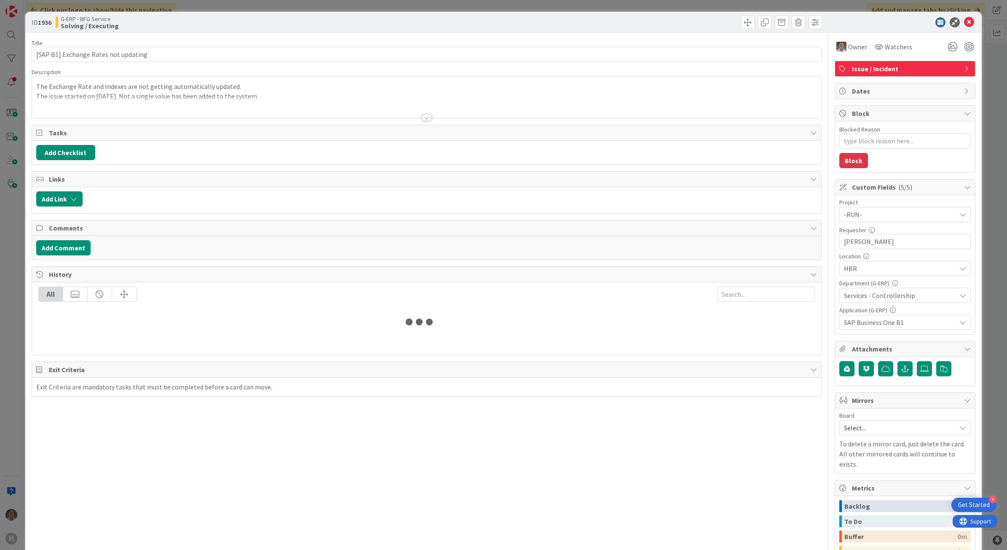
type textarea "x"
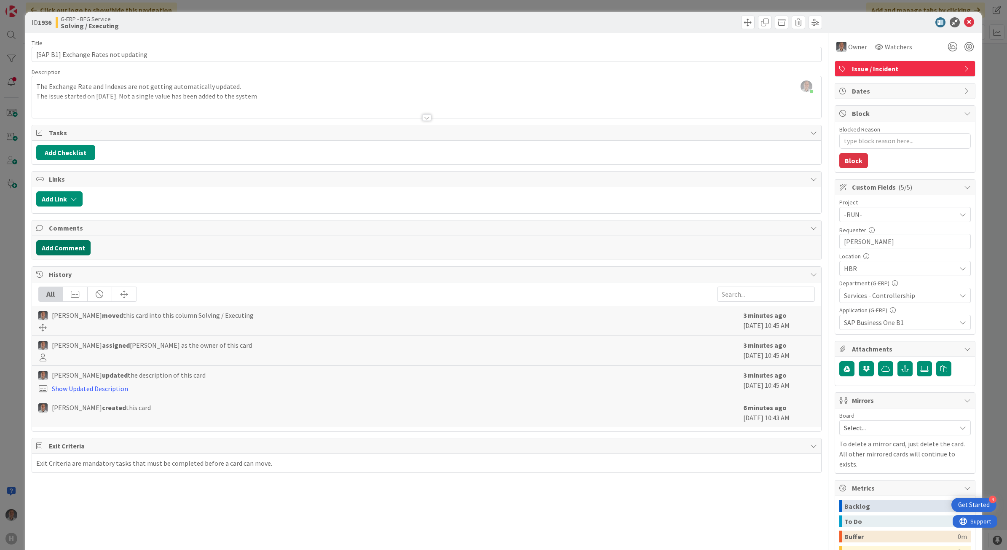
click at [68, 251] on button "Add Comment" at bounding box center [63, 247] width 54 height 15
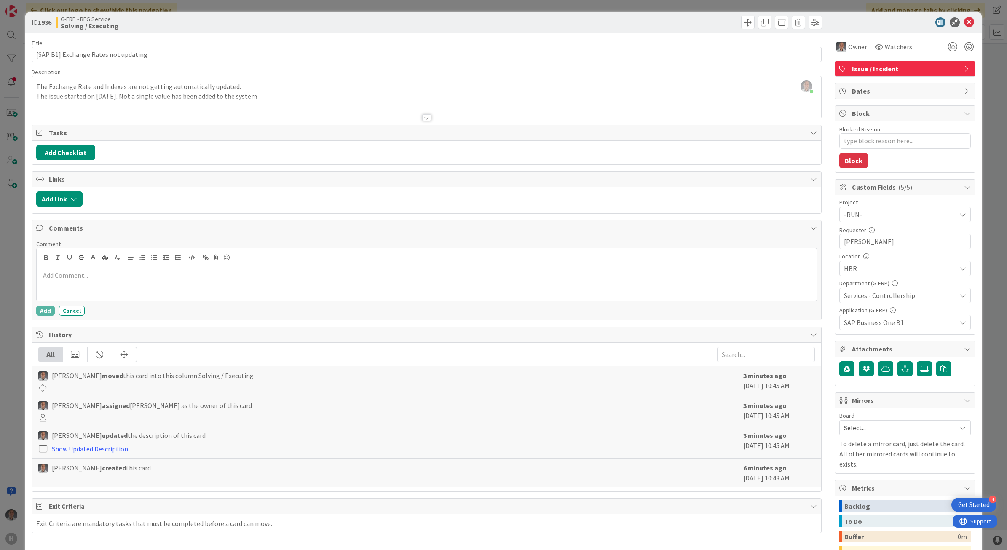
click at [85, 278] on p at bounding box center [427, 276] width 774 height 10
click at [34, 314] on div "Comment Updated SBOBobService_SetCurrencyRate API call Configuring task to be e…" at bounding box center [427, 278] width 790 height 84
click at [36, 313] on button "Add" at bounding box center [45, 310] width 19 height 10
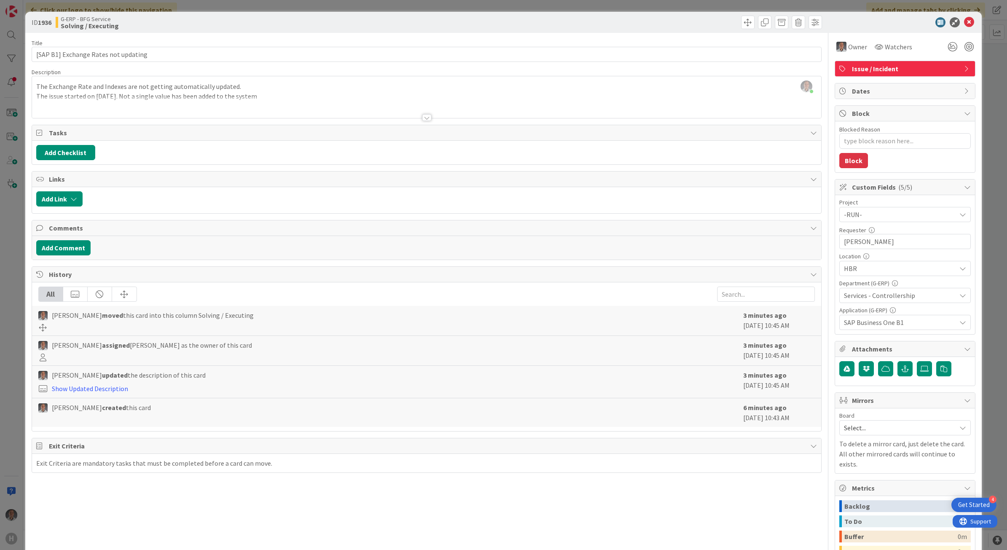
type textarea "x"
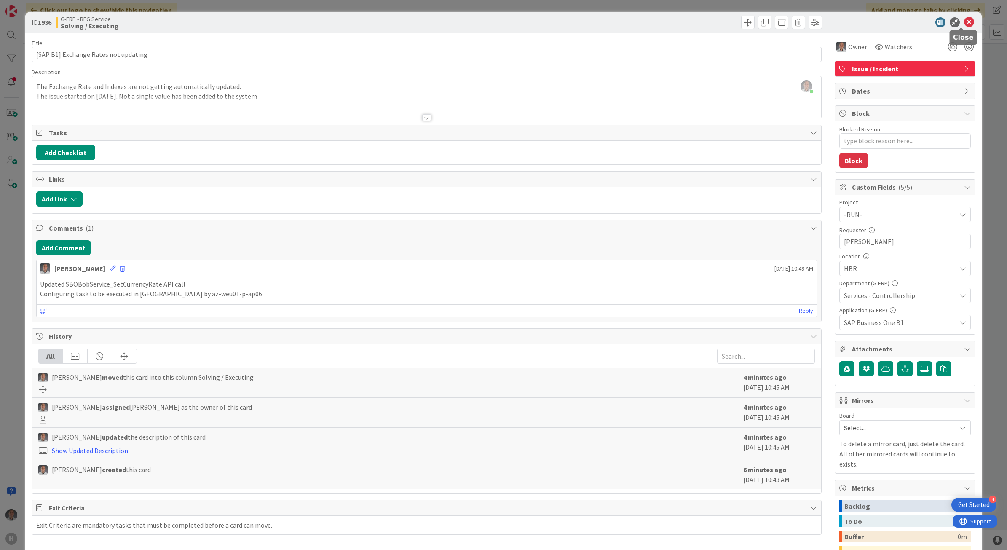
click at [780, 20] on icon at bounding box center [969, 22] width 10 height 10
